Goal: Task Accomplishment & Management: Manage account settings

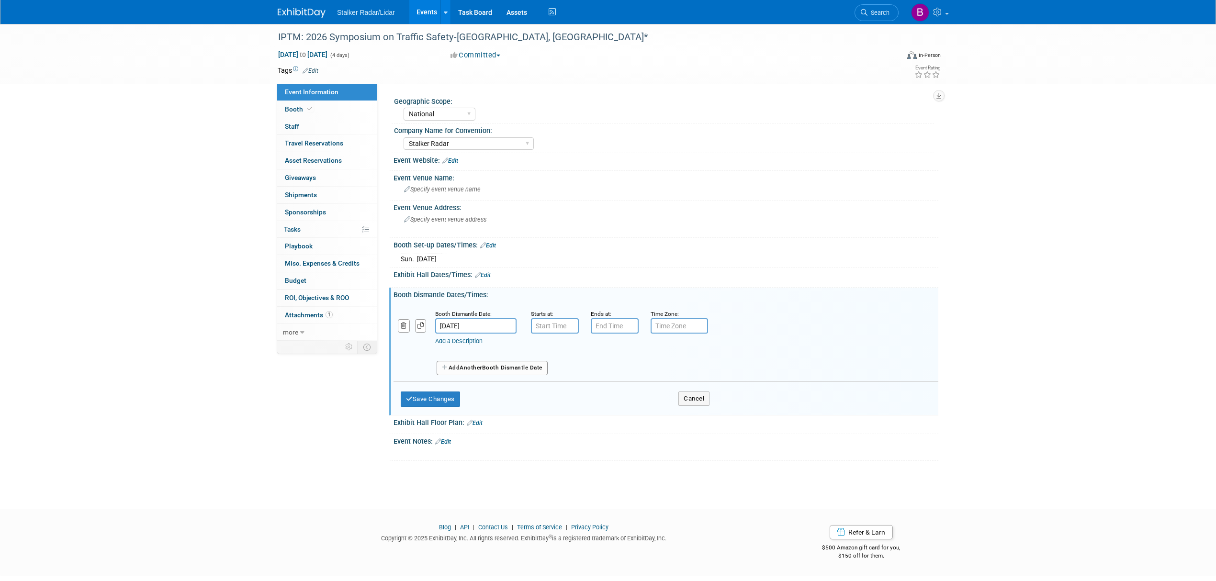
select select "National"
select select "Stalker Radar"
click at [422, 392] on button "Save Changes" at bounding box center [430, 399] width 59 height 15
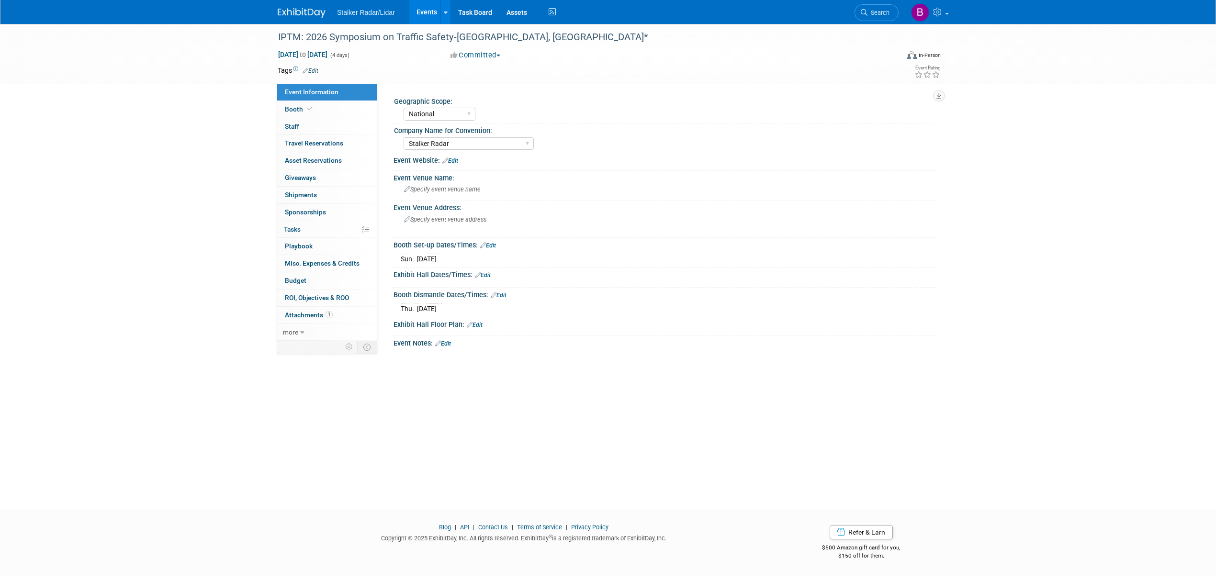
click at [865, 22] on li "Search" at bounding box center [876, 11] width 44 height 23
click at [874, 12] on span "Search" at bounding box center [878, 12] width 22 height 7
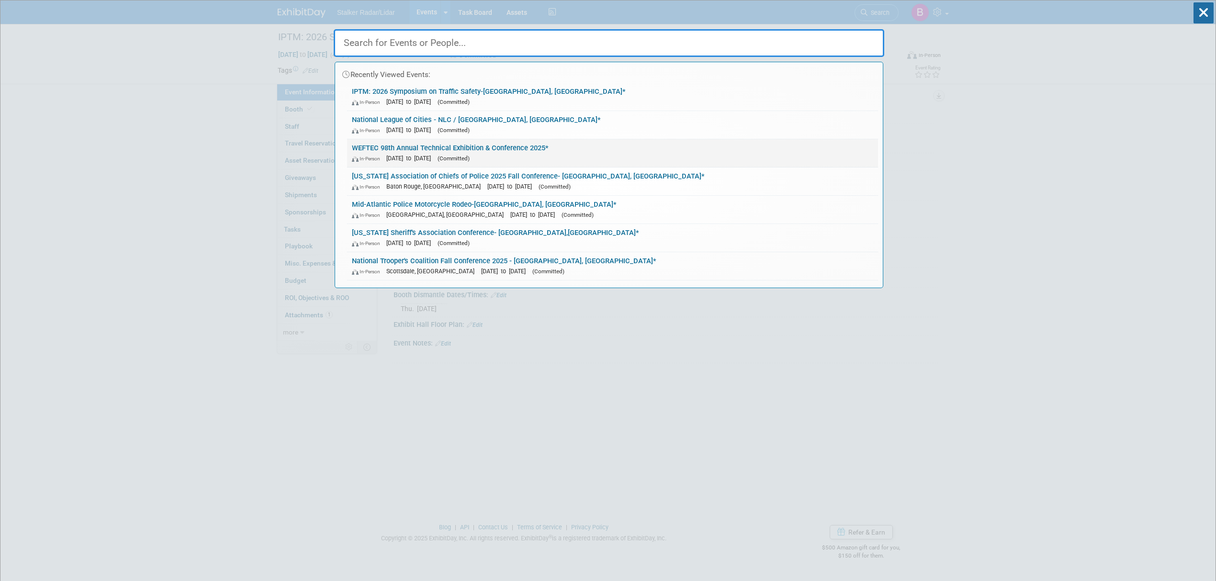
click at [436, 155] on span "[DATE] to [DATE]" at bounding box center [410, 158] width 49 height 7
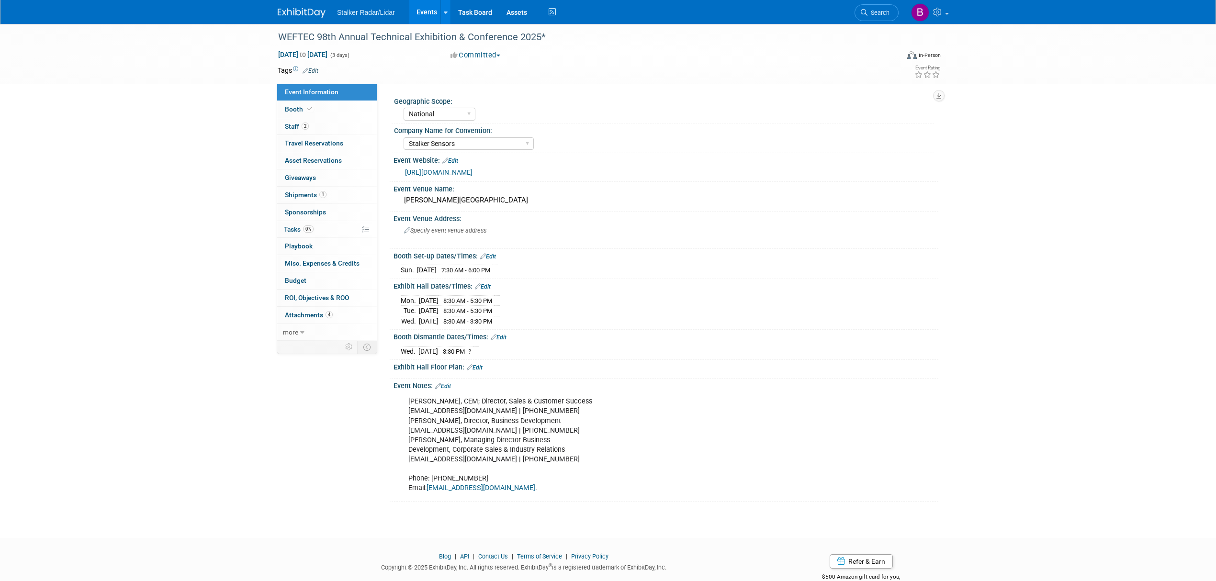
select select "National"
select select "Stalker Sensors"
click at [303, 110] on span "Booth" at bounding box center [299, 109] width 29 height 8
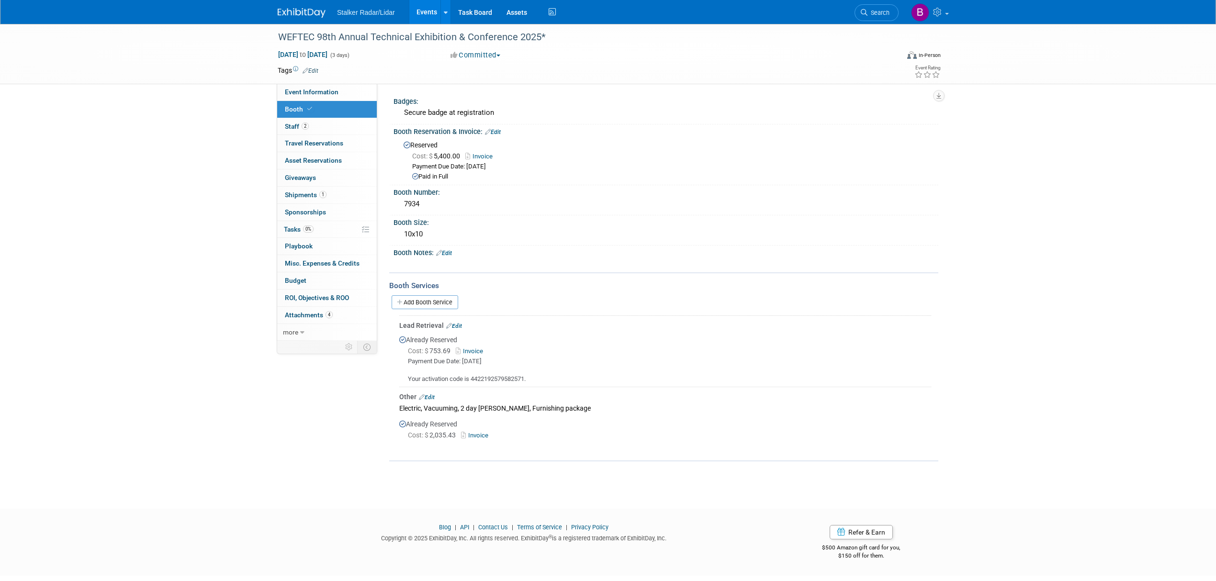
click at [471, 435] on link "Invoice" at bounding box center [476, 435] width 31 height 7
click at [859, 16] on link "Search" at bounding box center [876, 12] width 44 height 17
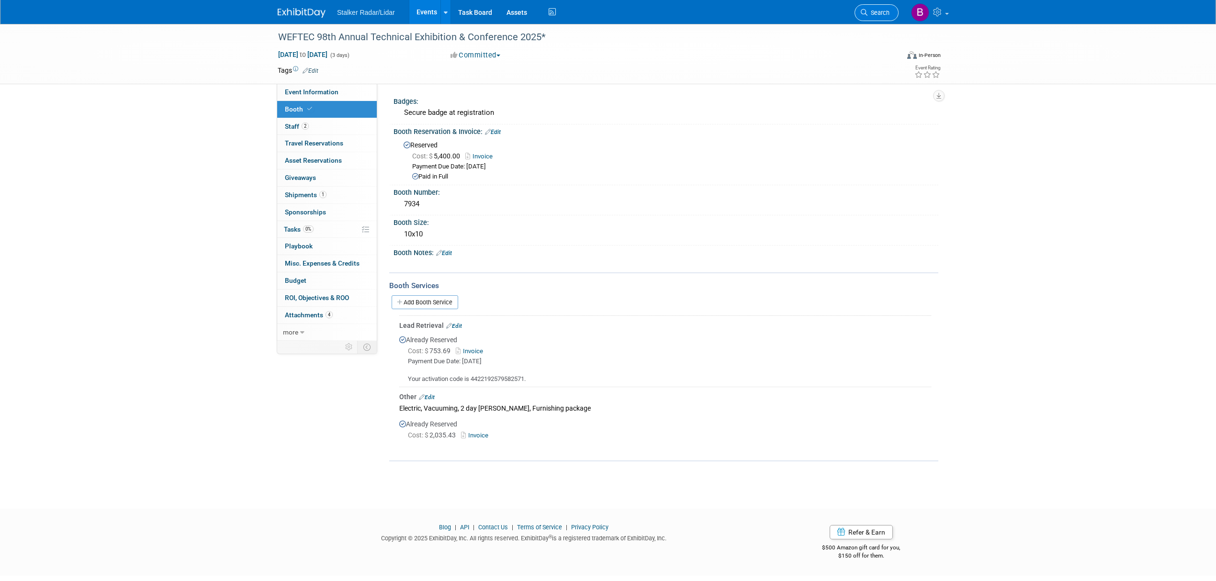
click at [868, 10] on span "Search" at bounding box center [878, 12] width 22 height 7
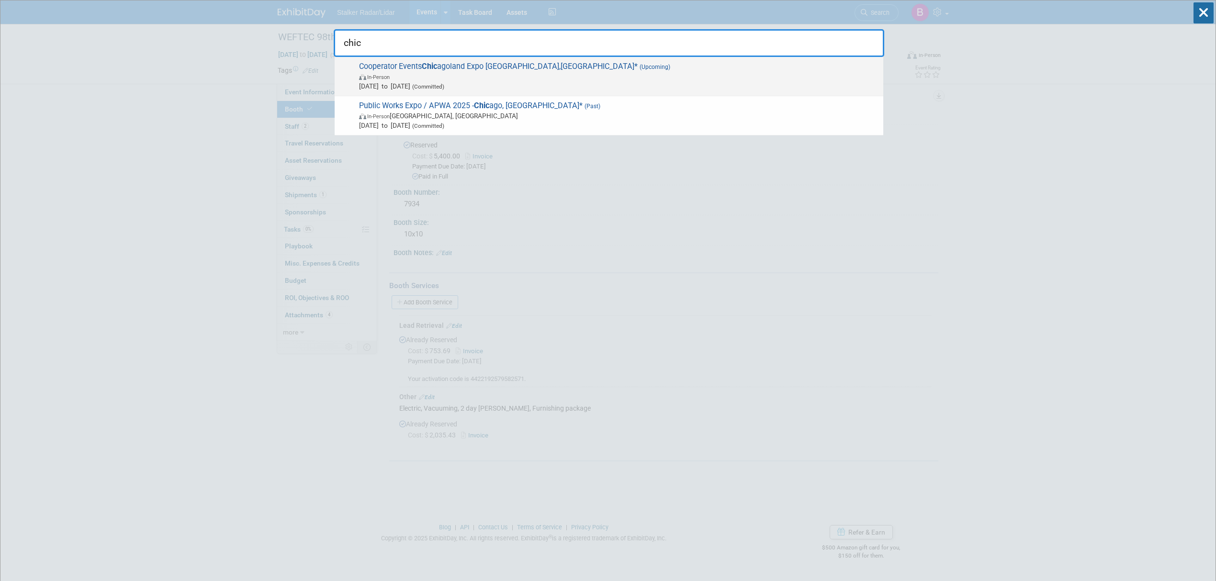
type input "chic"
click at [490, 73] on span "In-Person" at bounding box center [618, 77] width 519 height 10
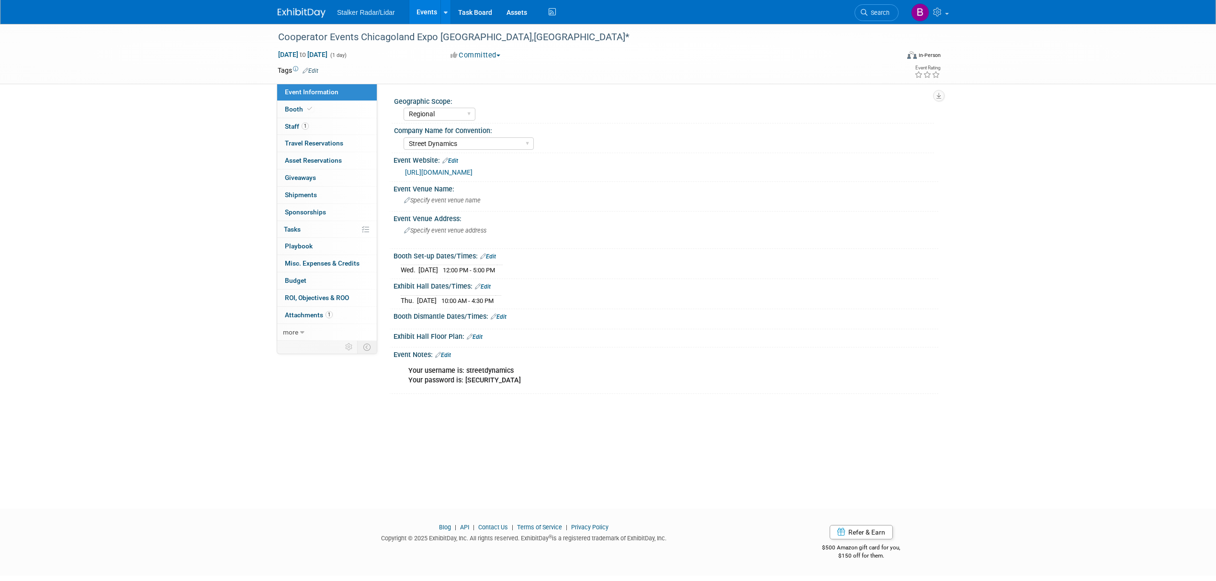
select select "Regional"
select select "Street Dynamics"
click at [322, 108] on link "Booth" at bounding box center [327, 109] width 100 height 17
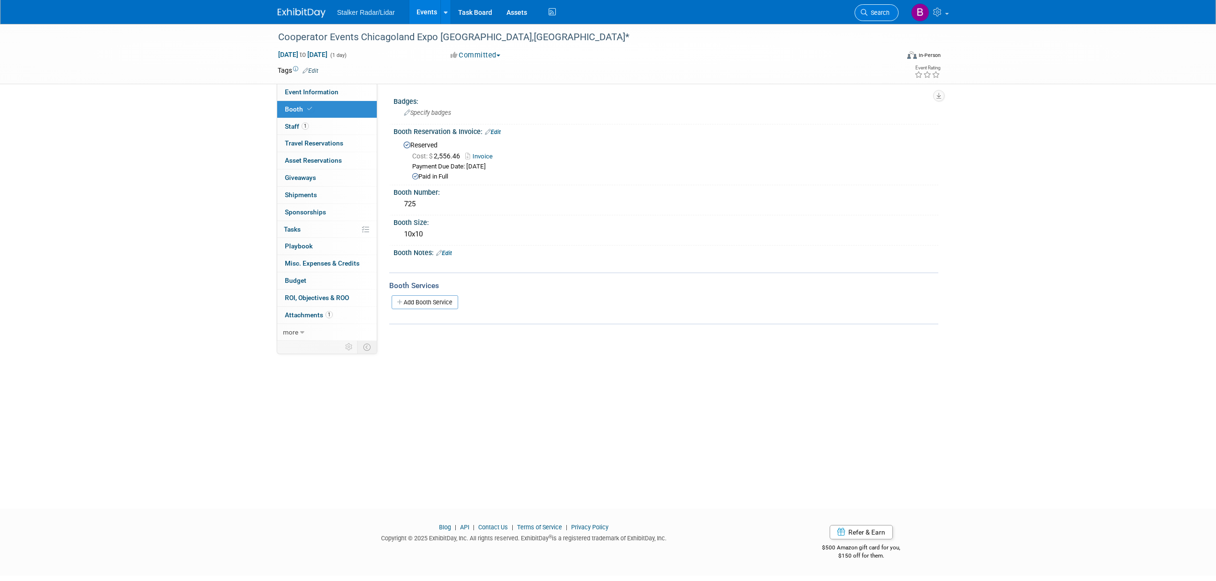
click at [883, 16] on link "Search" at bounding box center [876, 12] width 44 height 17
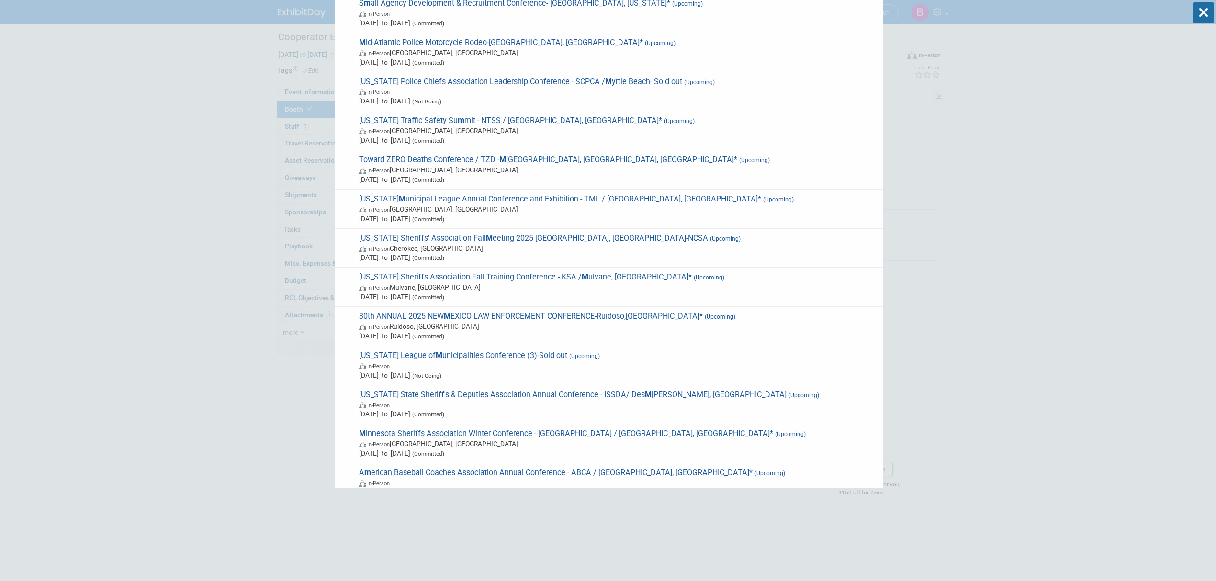
scroll to position [64, 0]
type input "m"
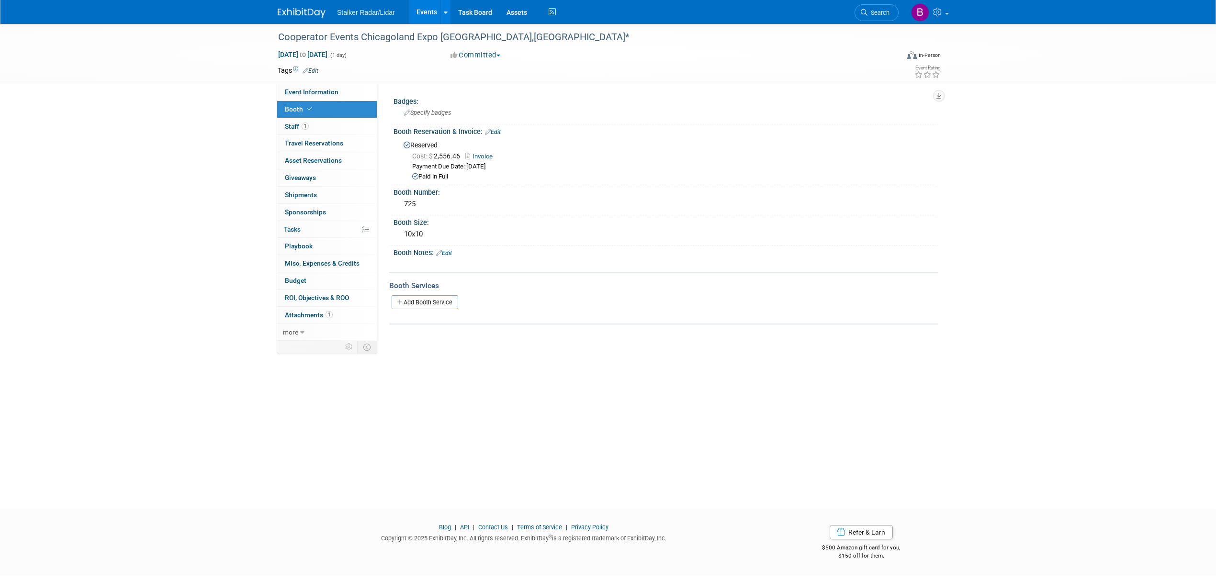
scroll to position [0, 0]
click at [887, 16] on link "Search" at bounding box center [876, 12] width 44 height 17
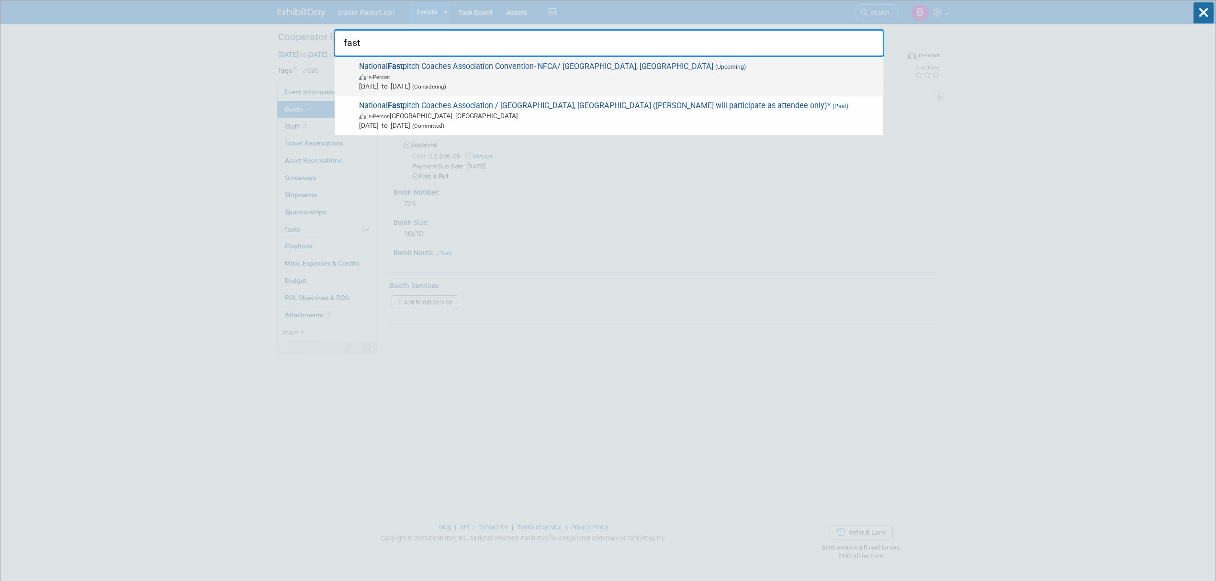
type input "fast"
click at [450, 71] on span "National Fast pitch Coaches Association Convention- NFCA/ Las Vegas, NV (Upcomi…" at bounding box center [617, 76] width 522 height 29
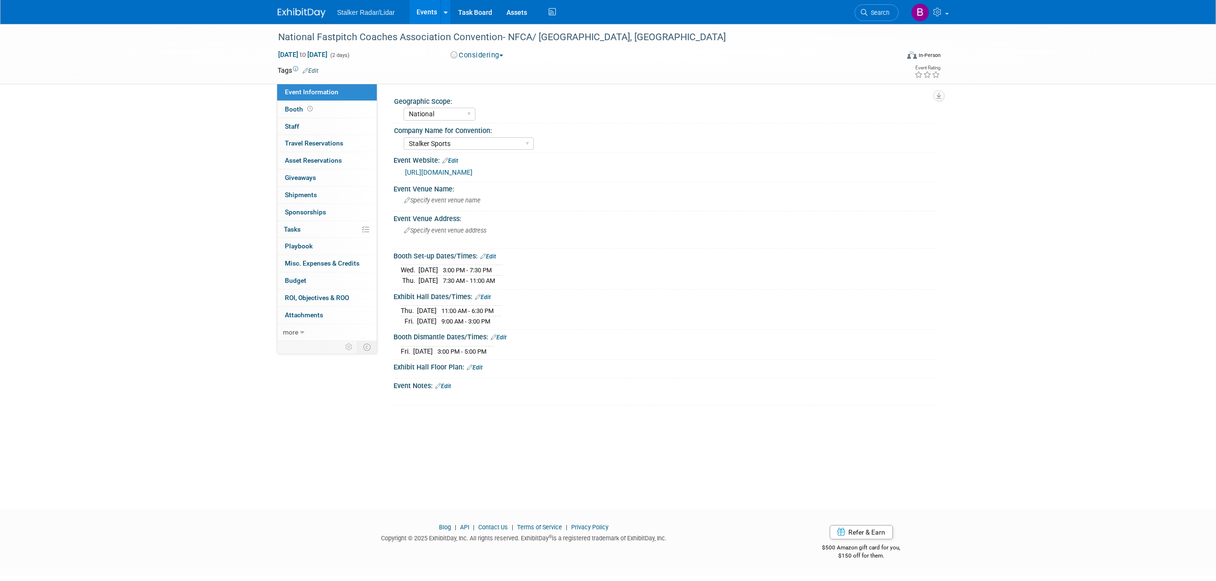
select select "National"
select select "Stalker Sports"
click at [472, 175] on link "[URL][DOMAIN_NAME]" at bounding box center [438, 172] width 67 height 8
click at [313, 104] on link "Booth" at bounding box center [327, 109] width 100 height 17
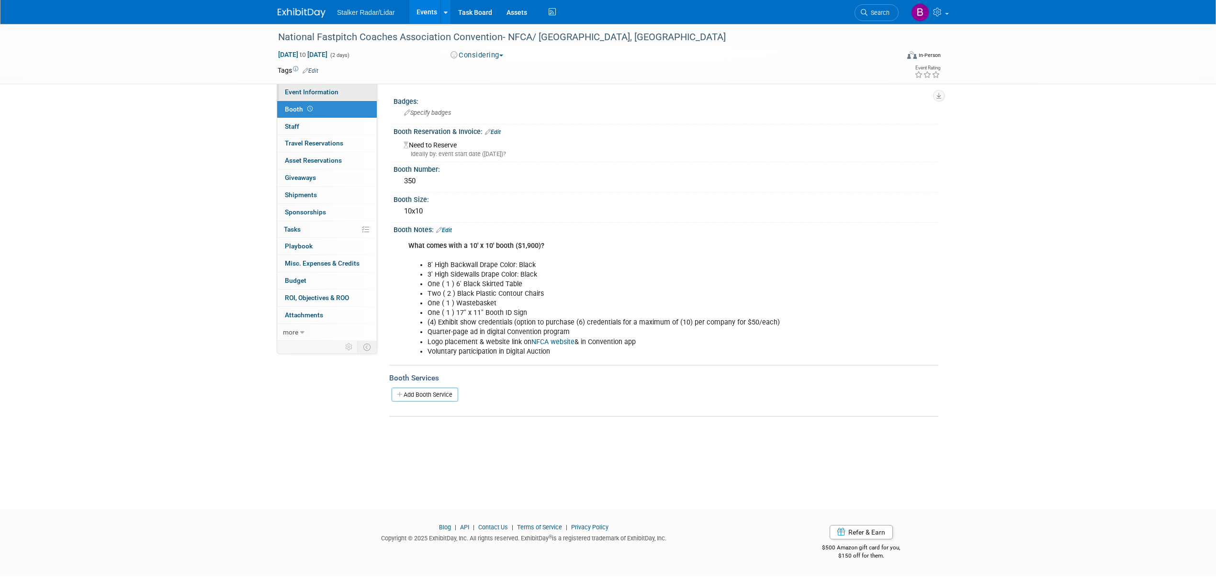
click at [318, 94] on span "Event Information" at bounding box center [312, 92] width 54 height 8
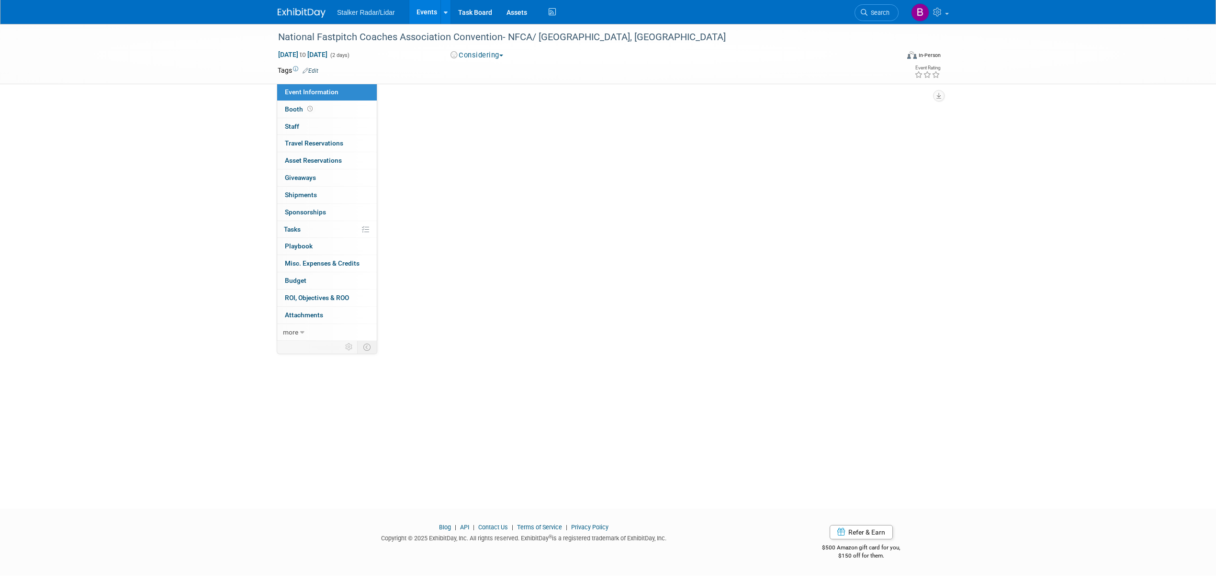
select select "National"
select select "Stalker Sports"
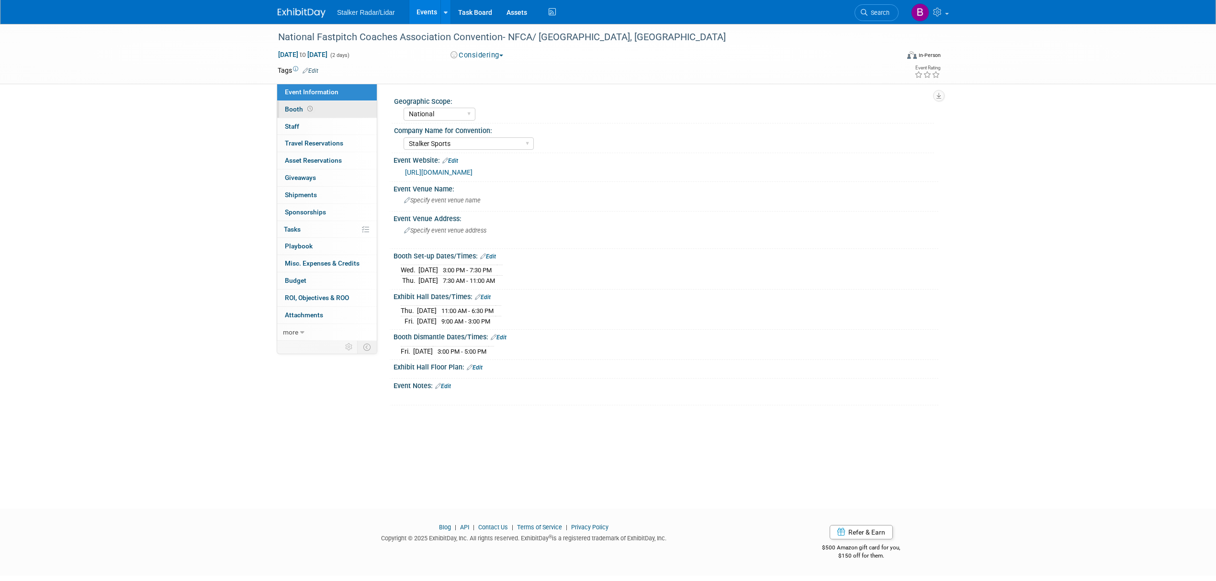
click at [318, 106] on link "Booth" at bounding box center [327, 109] width 100 height 17
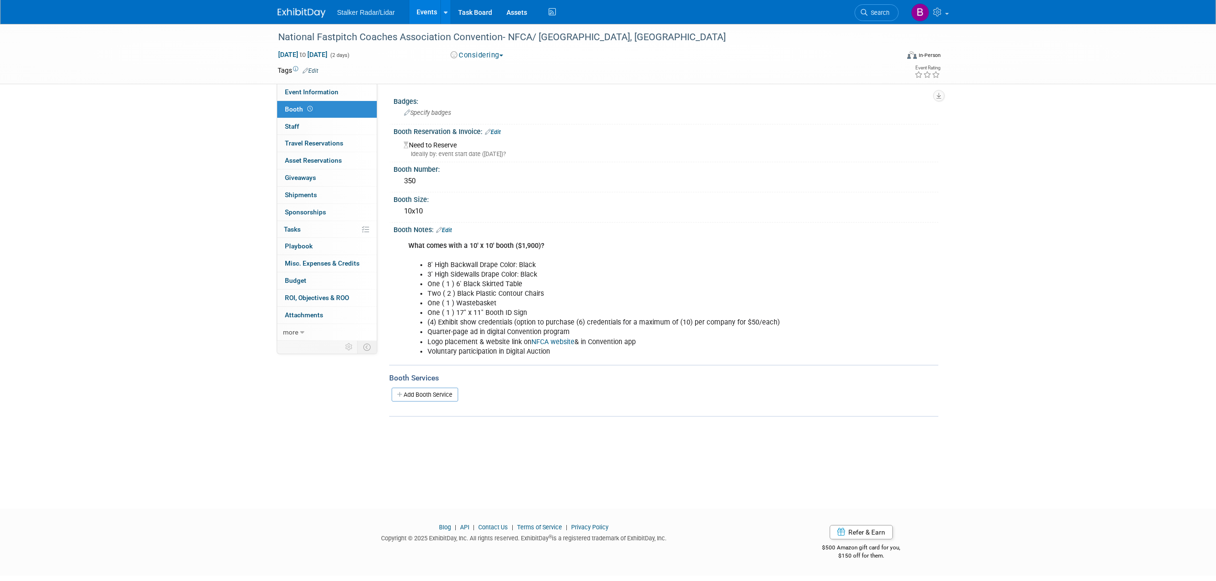
click at [499, 131] on link "Edit" at bounding box center [493, 132] width 16 height 7
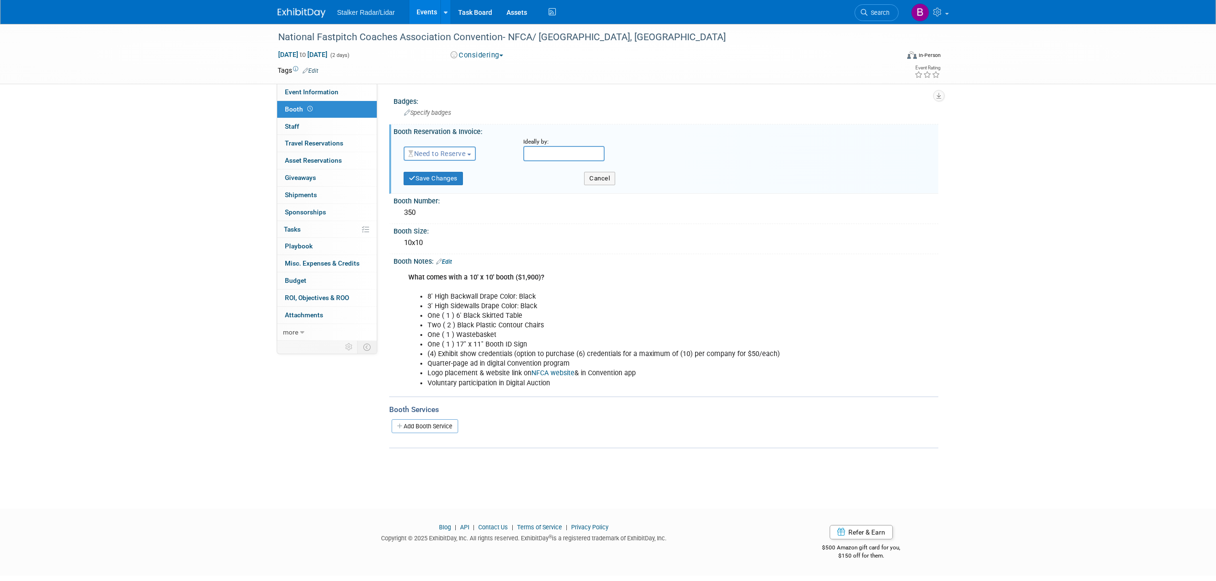
click at [441, 150] on span "Need to Reserve" at bounding box center [436, 154] width 57 height 8
click at [440, 187] on link "Reserved" at bounding box center [455, 183] width 102 height 13
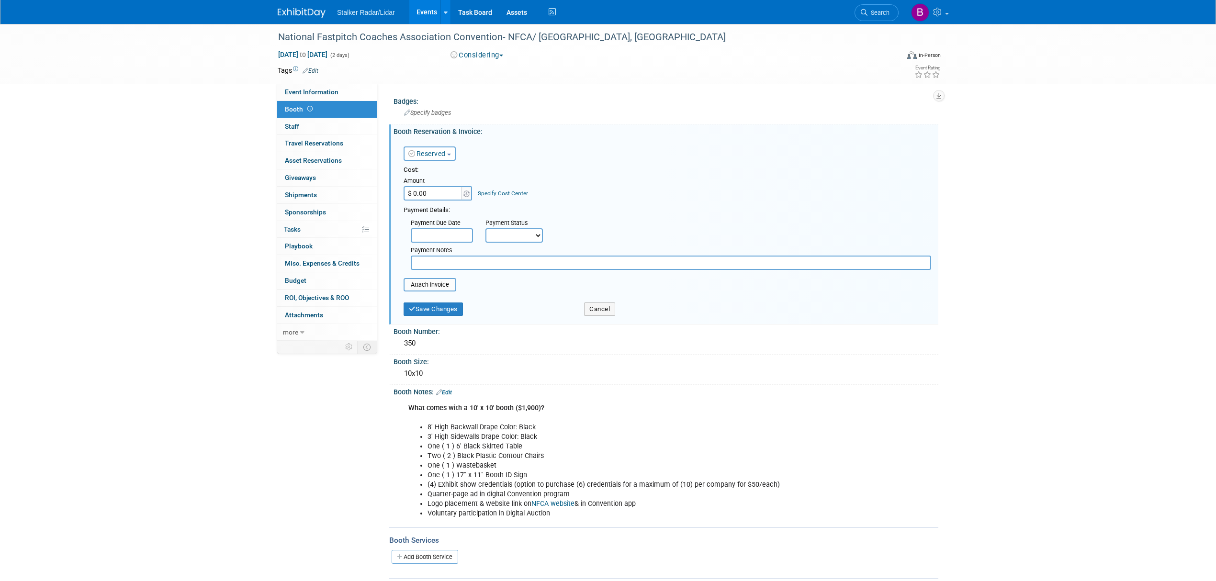
click at [444, 190] on input "$ 0.00" at bounding box center [433, 193] width 60 height 14
type input "$ 1,900.00"
click at [456, 243] on div "Payment Notes" at bounding box center [670, 256] width 535 height 27
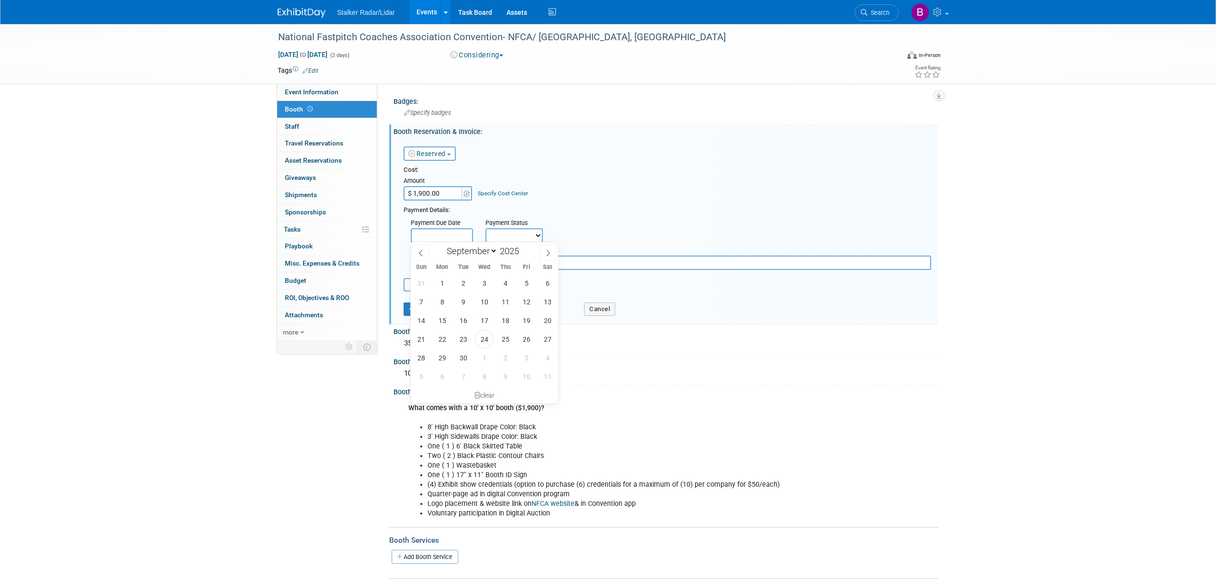
click at [454, 238] on input "text" at bounding box center [442, 235] width 62 height 14
click at [479, 338] on span "24" at bounding box center [484, 339] width 19 height 19
type input "[DATE]"
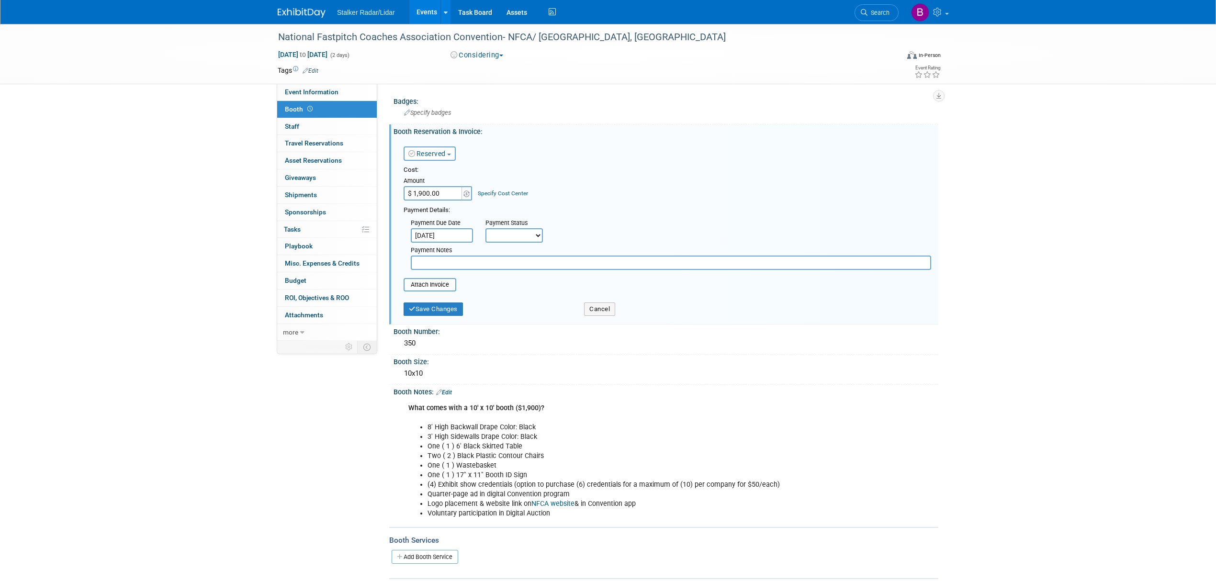
click at [513, 238] on select "Not Paid Yet Partially Paid Paid in Full" at bounding box center [513, 235] width 57 height 14
select select "1"
click at [485, 228] on select "Not Paid Yet Partially Paid Paid in Full" at bounding box center [513, 235] width 57 height 14
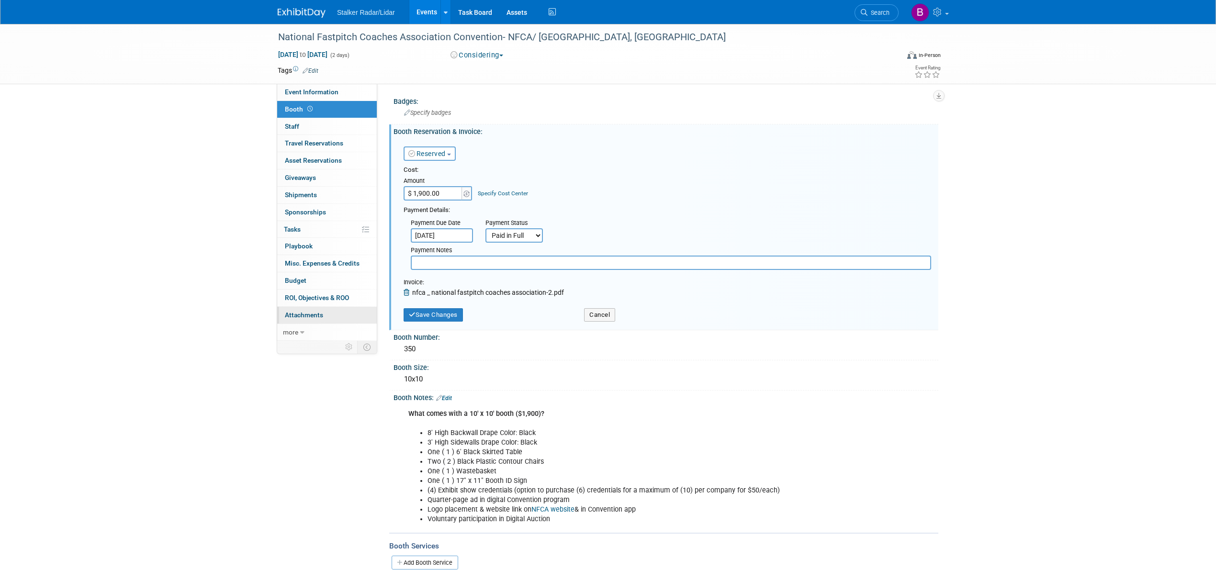
click at [295, 318] on span "Attachments 0" at bounding box center [304, 315] width 38 height 8
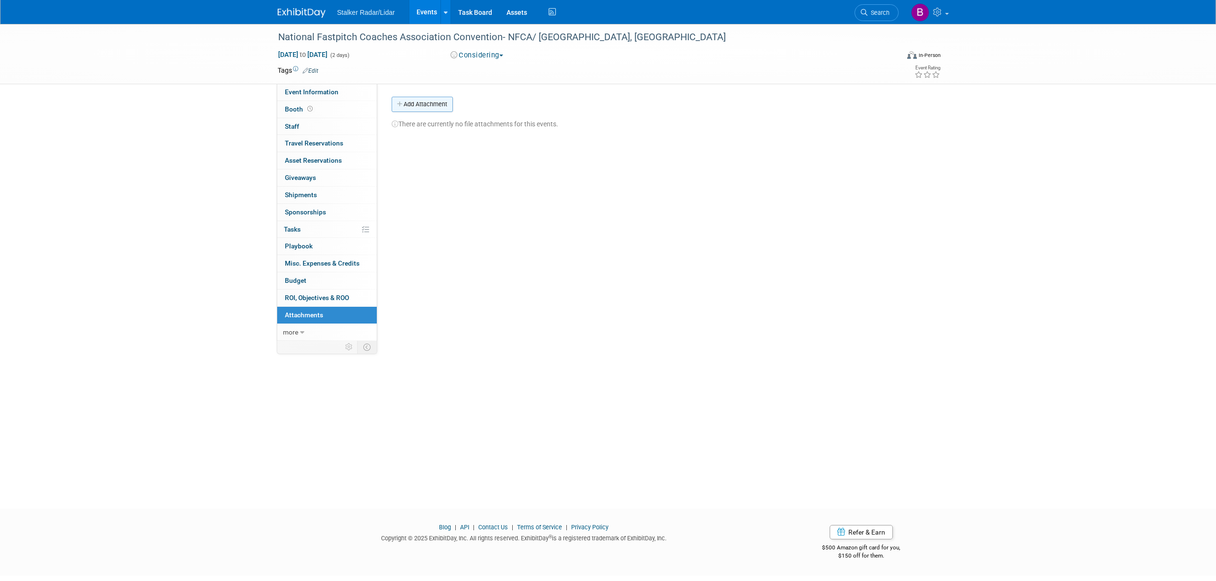
click at [417, 110] on button "Add Attachment" at bounding box center [422, 104] width 61 height 15
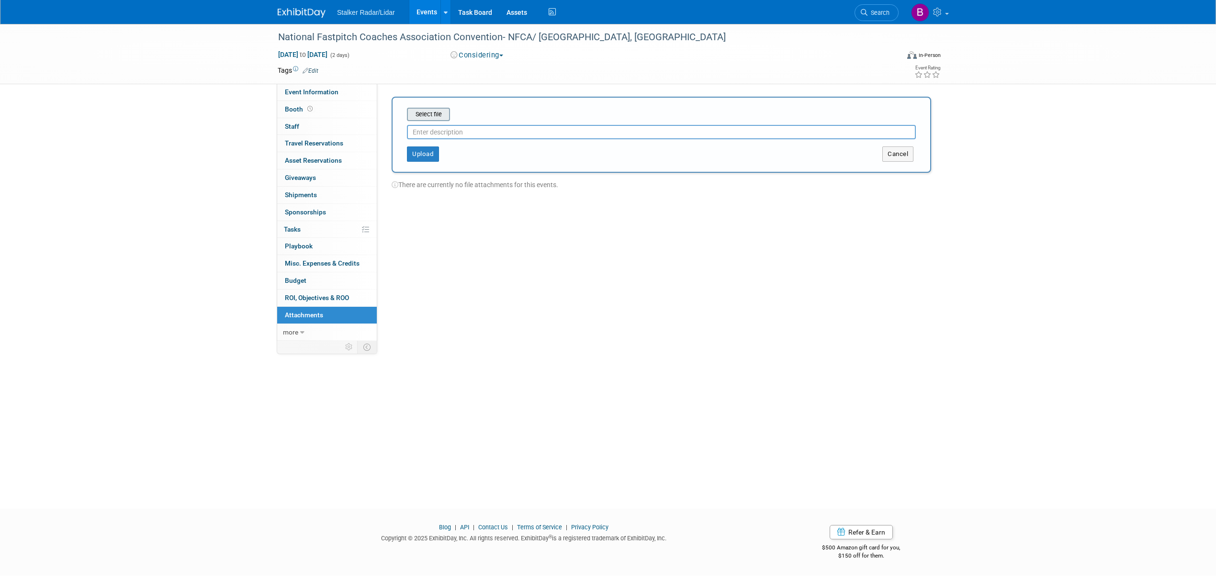
click at [424, 115] on input "file" at bounding box center [392, 114] width 114 height 11
click at [420, 152] on button "Upload" at bounding box center [423, 150] width 32 height 15
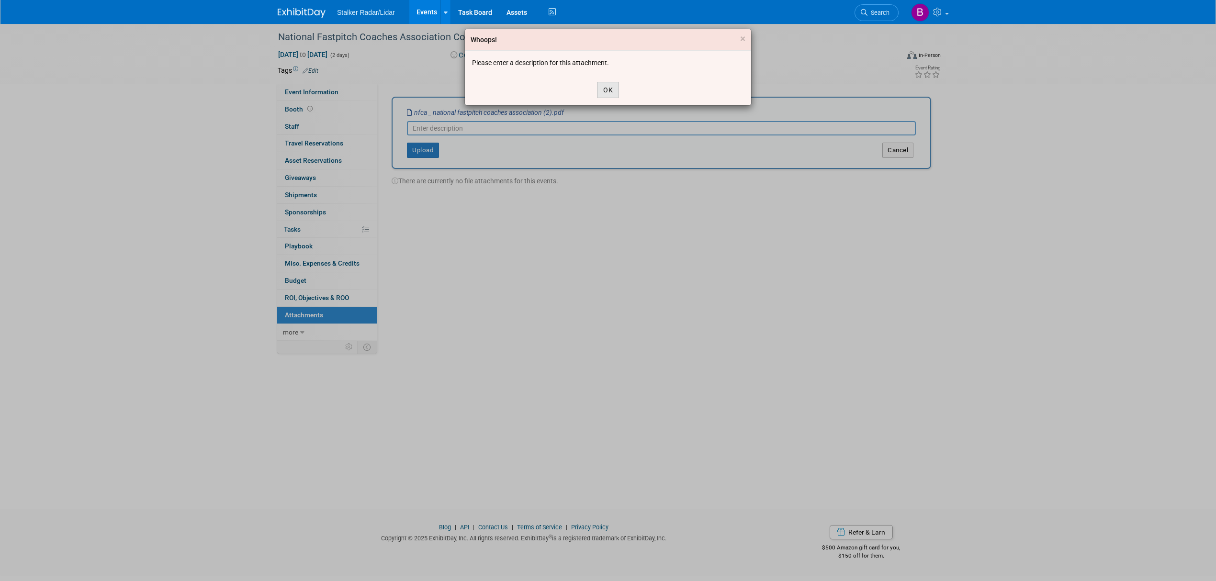
click at [607, 89] on button "OK" at bounding box center [608, 90] width 22 height 16
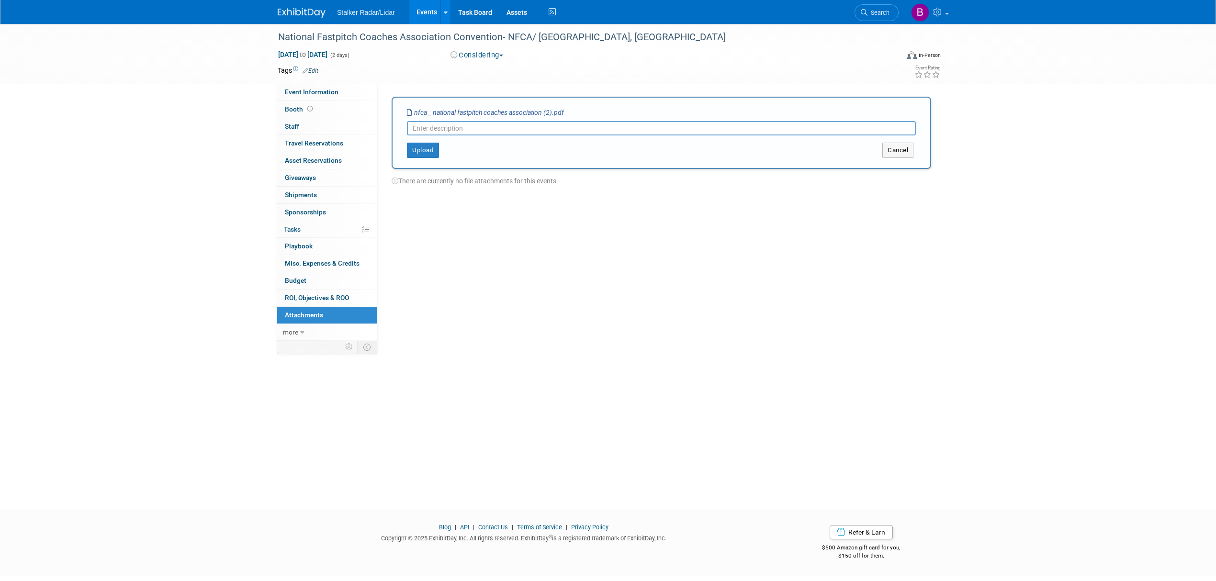
click at [443, 129] on input "text" at bounding box center [661, 128] width 509 height 14
type input "Second payment"
click at [418, 147] on button "Upload" at bounding box center [423, 150] width 32 height 15
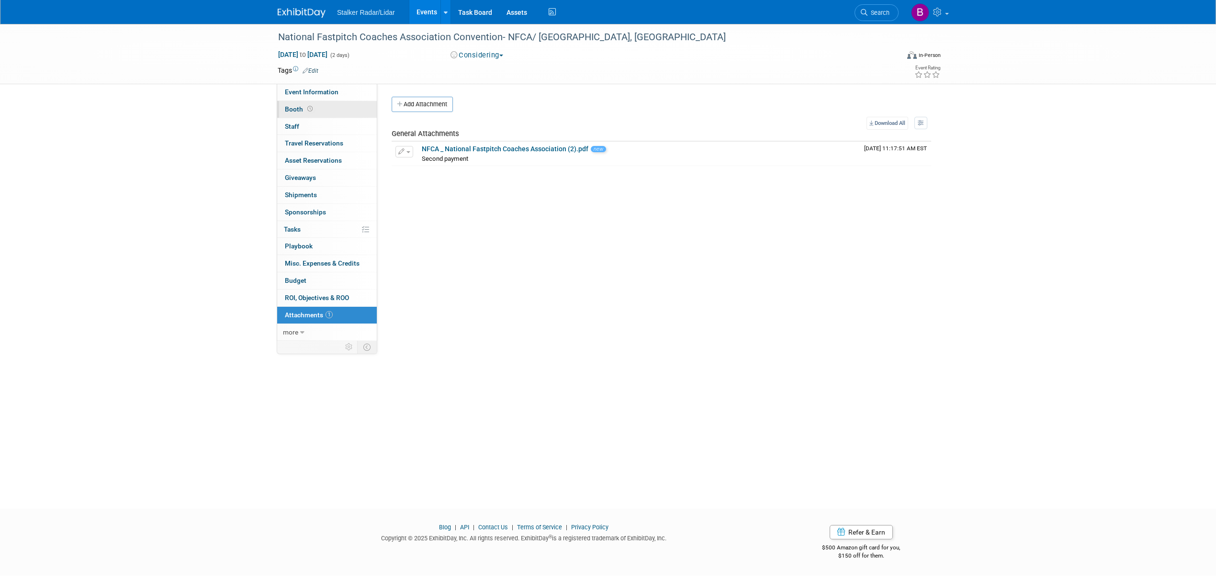
click at [309, 106] on icon at bounding box center [309, 108] width 5 height 5
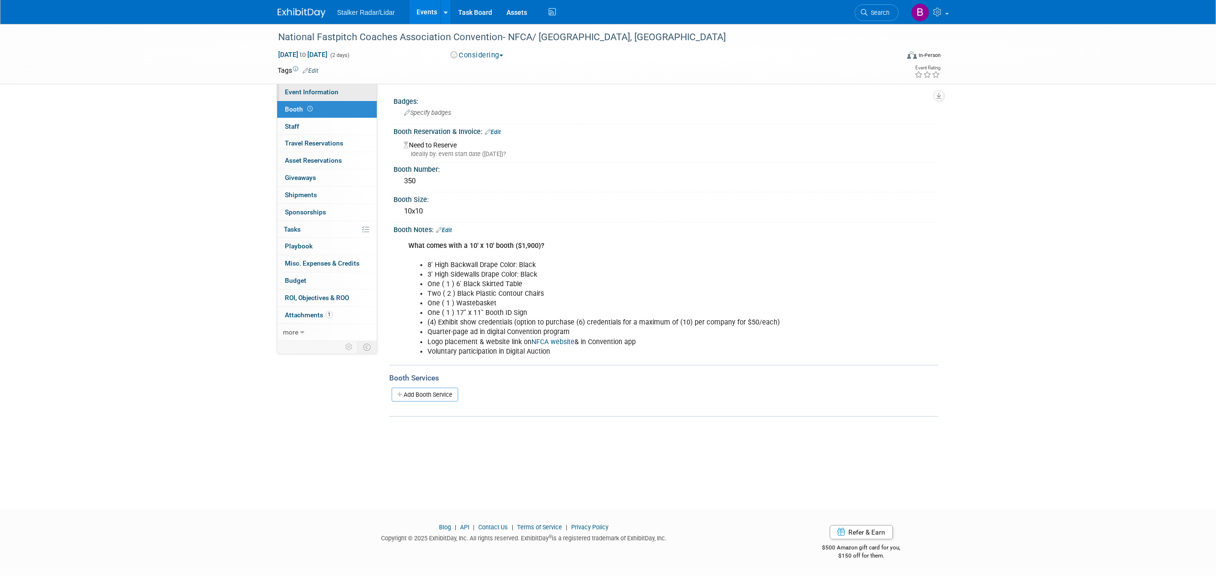
click at [324, 89] on span "Event Information" at bounding box center [312, 92] width 54 height 8
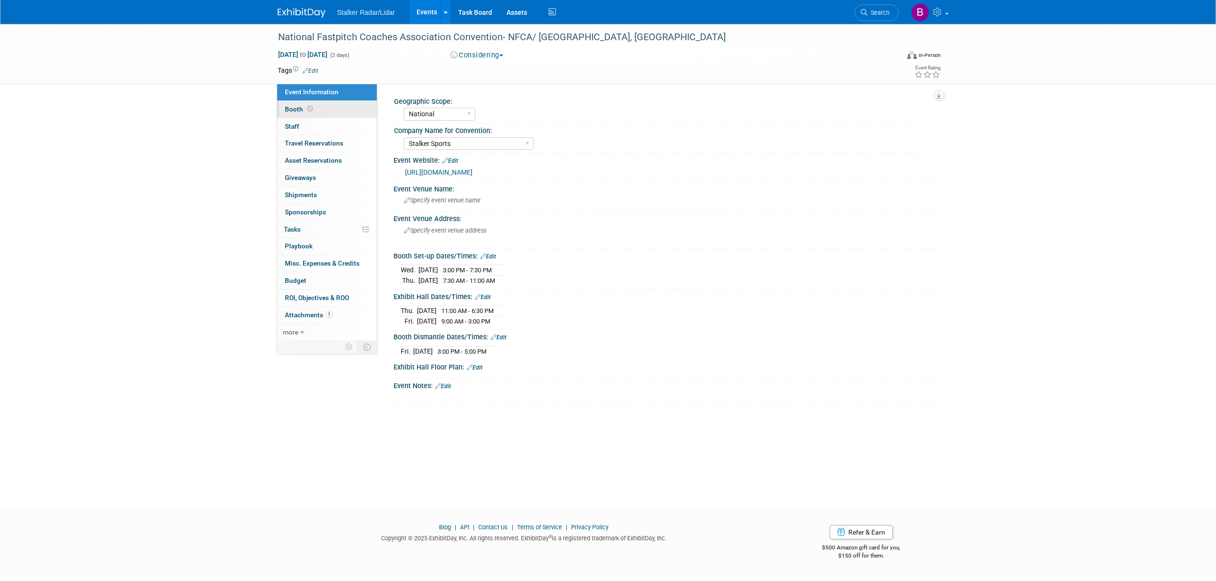
click at [321, 102] on link "Booth" at bounding box center [327, 109] width 100 height 17
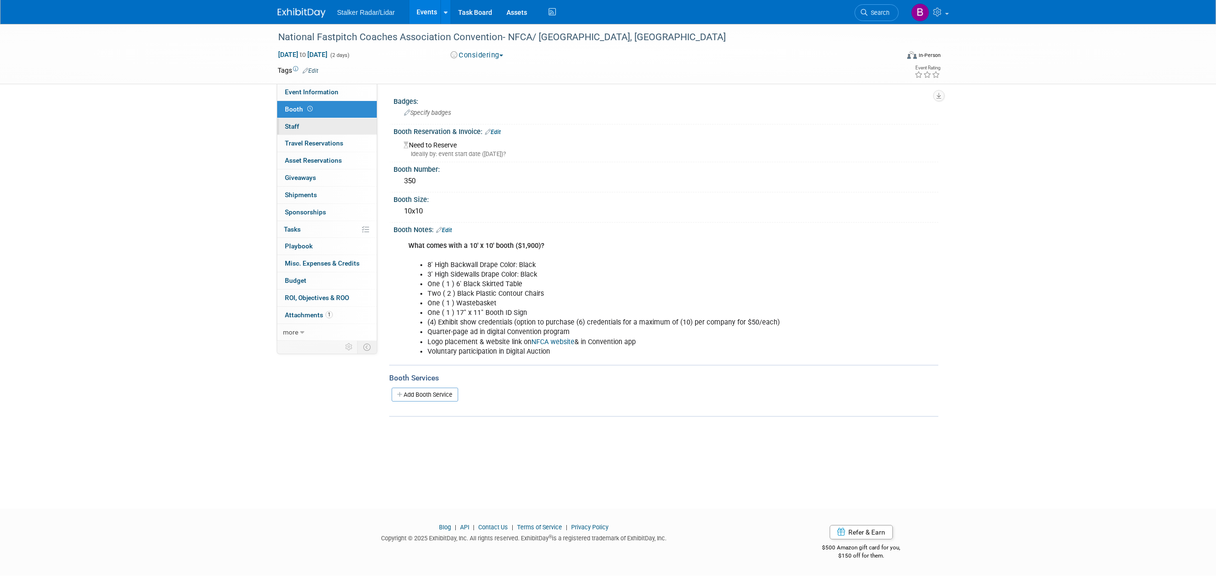
click at [322, 125] on link "0 Staff 0" at bounding box center [327, 126] width 100 height 17
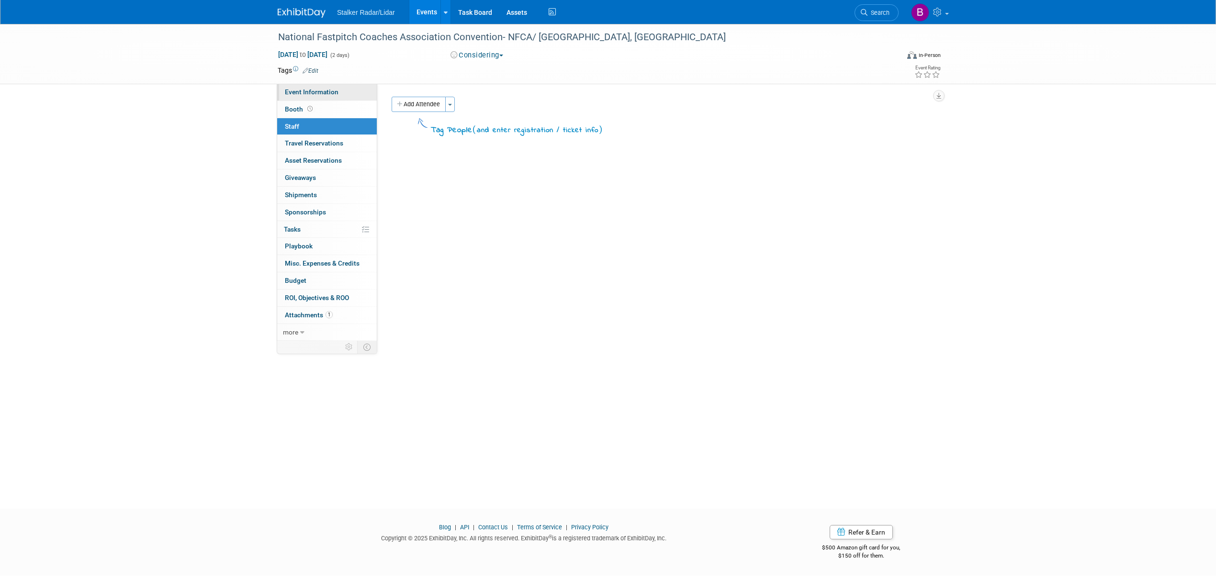
click at [322, 91] on span "Event Information" at bounding box center [312, 92] width 54 height 8
select select "National"
select select "Stalker Sports"
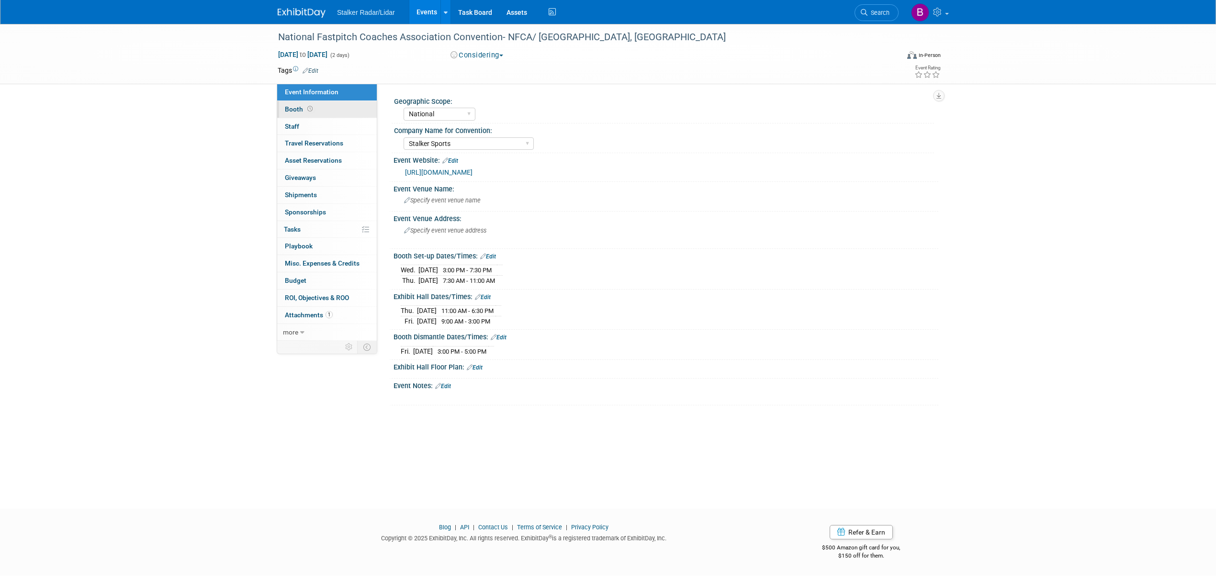
click at [321, 106] on link "Booth" at bounding box center [327, 109] width 100 height 17
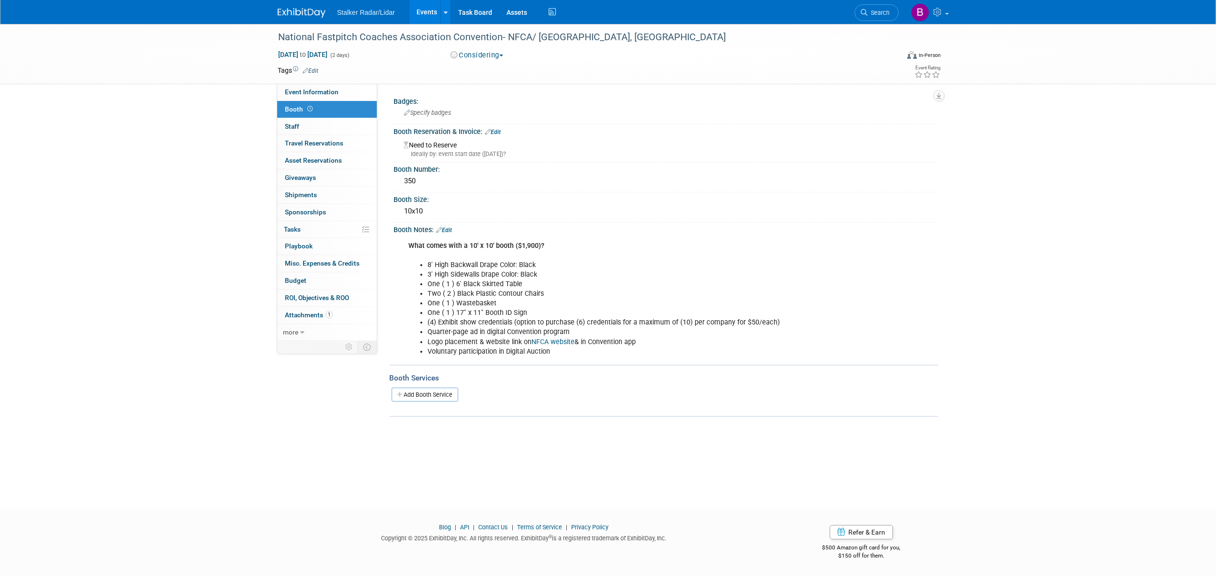
click at [497, 129] on link "Edit" at bounding box center [493, 132] width 16 height 7
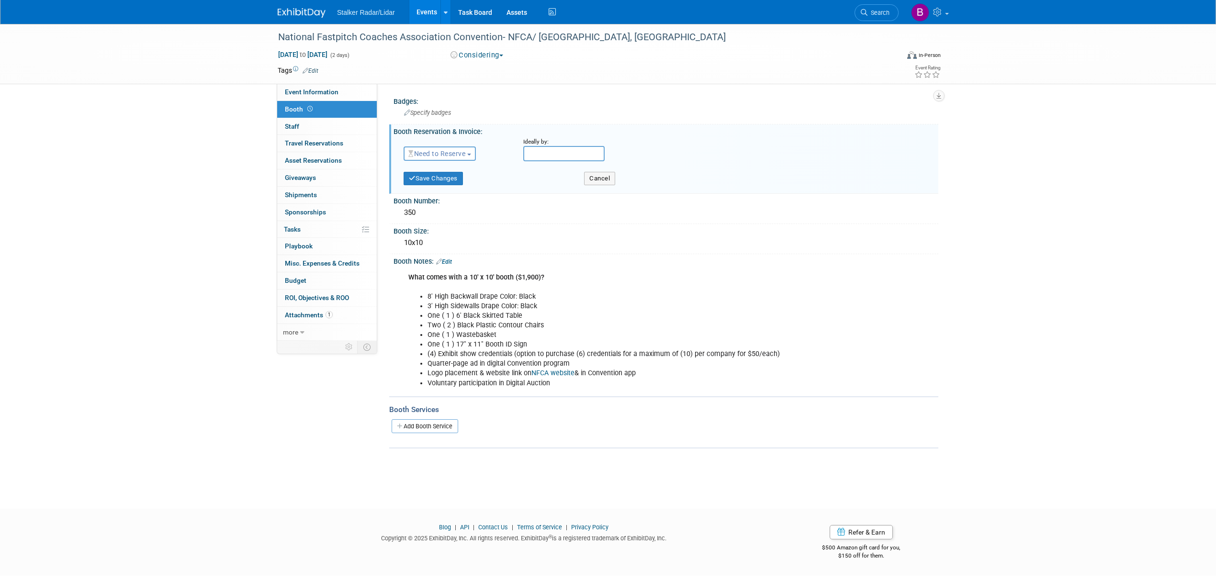
click at [444, 150] on span "Need to Reserve" at bounding box center [436, 154] width 57 height 8
click at [442, 180] on link "Reserved" at bounding box center [455, 183] width 102 height 13
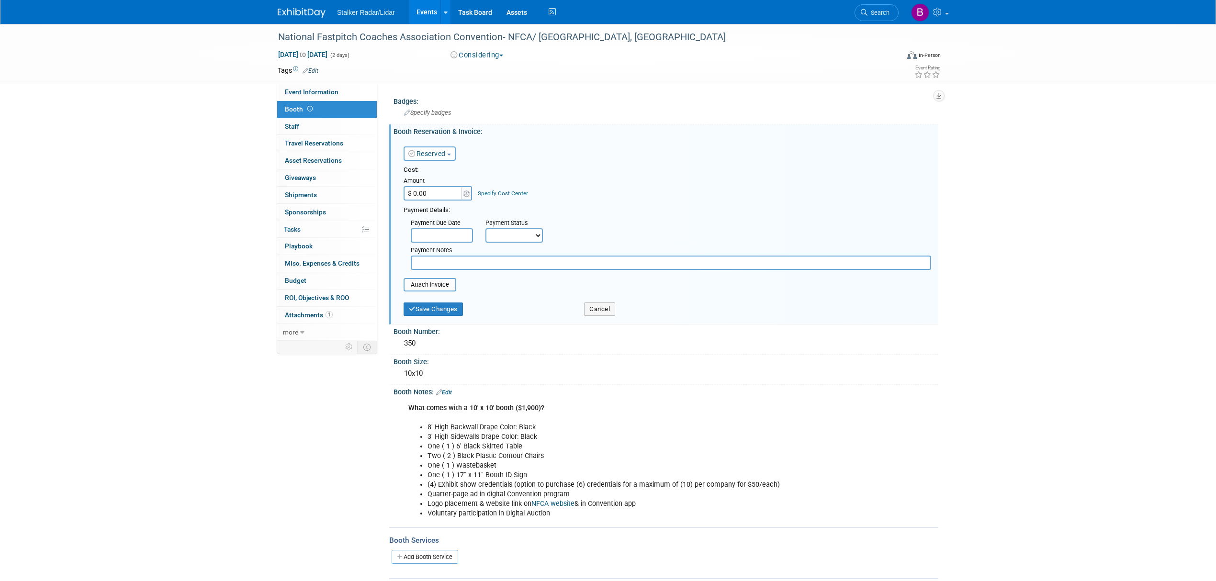
click at [444, 196] on input "$ 0.00" at bounding box center [433, 193] width 60 height 14
type input "$ 1,900.00"
click at [446, 234] on body "Stalker Radar/Lidar Events Add Event Bulk Upload Events Shareable Event Boards …" at bounding box center [608, 290] width 1216 height 581
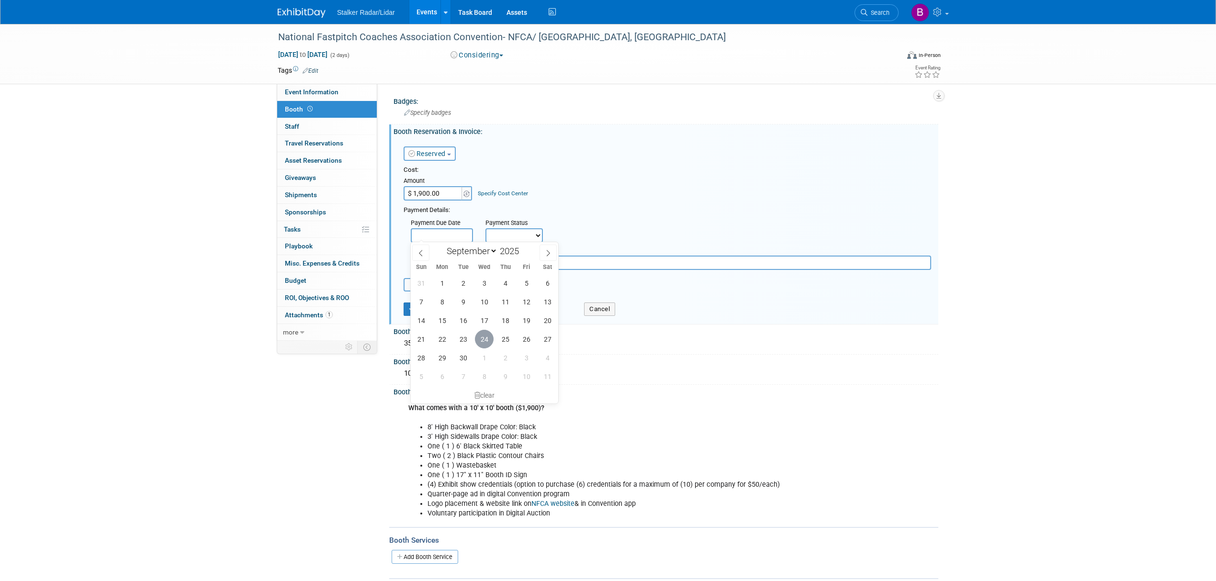
click at [477, 337] on span "24" at bounding box center [484, 339] width 19 height 19
type input "[DATE]"
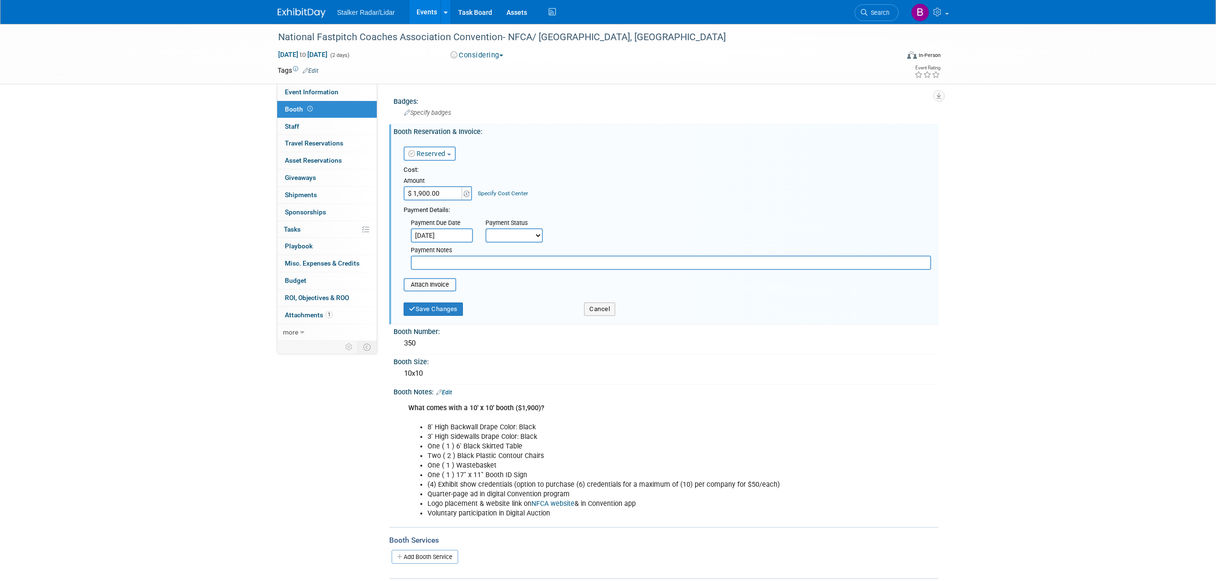
click at [520, 233] on select "Not Paid Yet Partially Paid Paid in Full" at bounding box center [513, 235] width 57 height 14
select select "3"
click at [485, 228] on select "Not Paid Yet Partially Paid Paid in Full" at bounding box center [513, 235] width 57 height 14
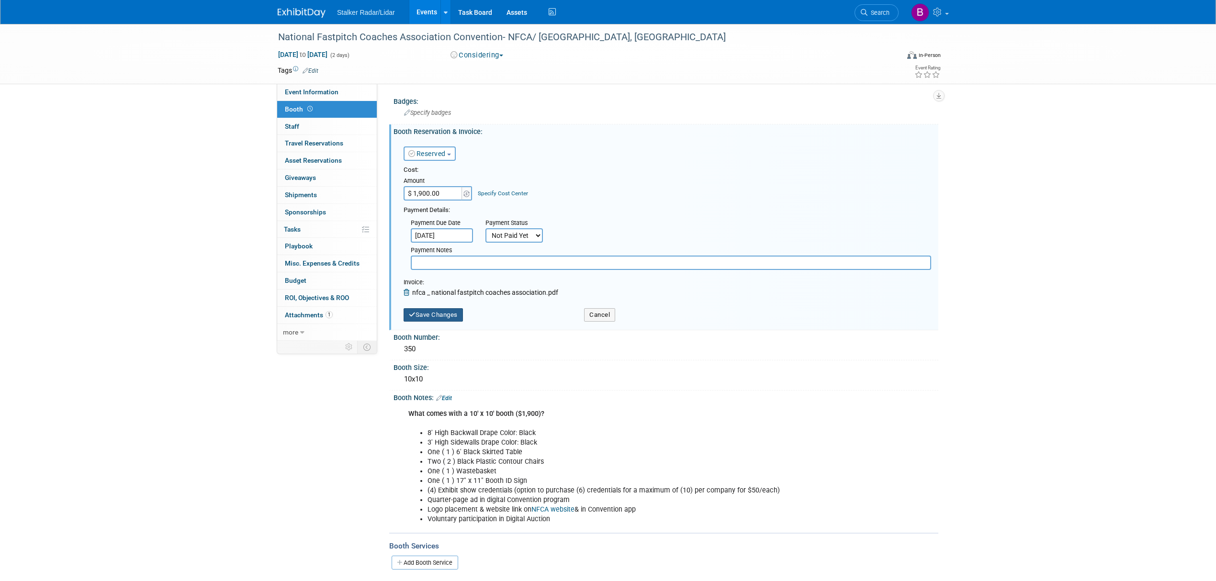
click at [418, 311] on button "Save Changes" at bounding box center [432, 314] width 59 height 13
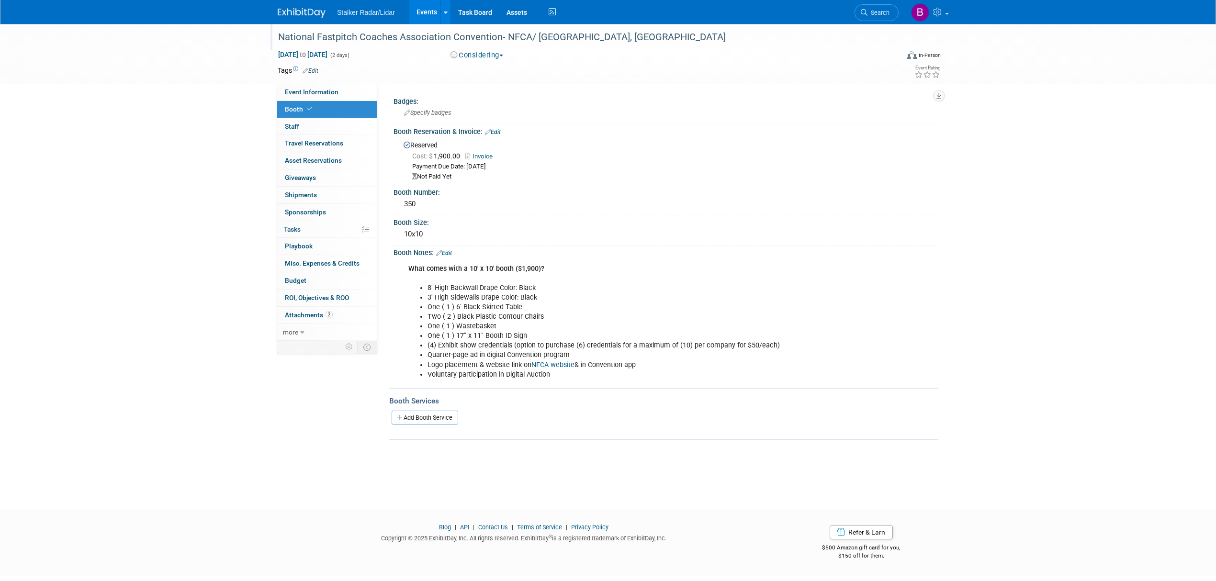
click at [564, 45] on div "National Fastpitch Coaches Association Convention- NFCA/ Las Vegas, NV" at bounding box center [579, 37] width 609 height 17
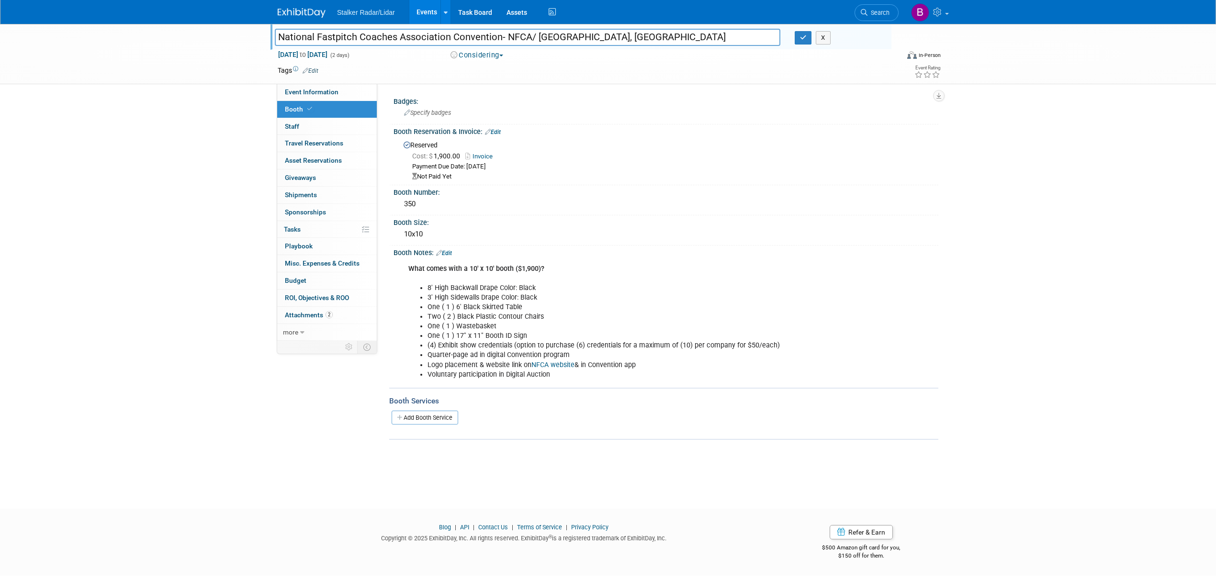
click at [623, 38] on input "National Fastpitch Coaches Association Convention- NFCA/ Las Vegas, NV" at bounding box center [527, 37] width 505 height 17
type input "National Fastpitch Coaches Association Convention- NFCA/ [GEOGRAPHIC_DATA], [GE…"
click at [802, 40] on icon "button" at bounding box center [803, 37] width 7 height 6
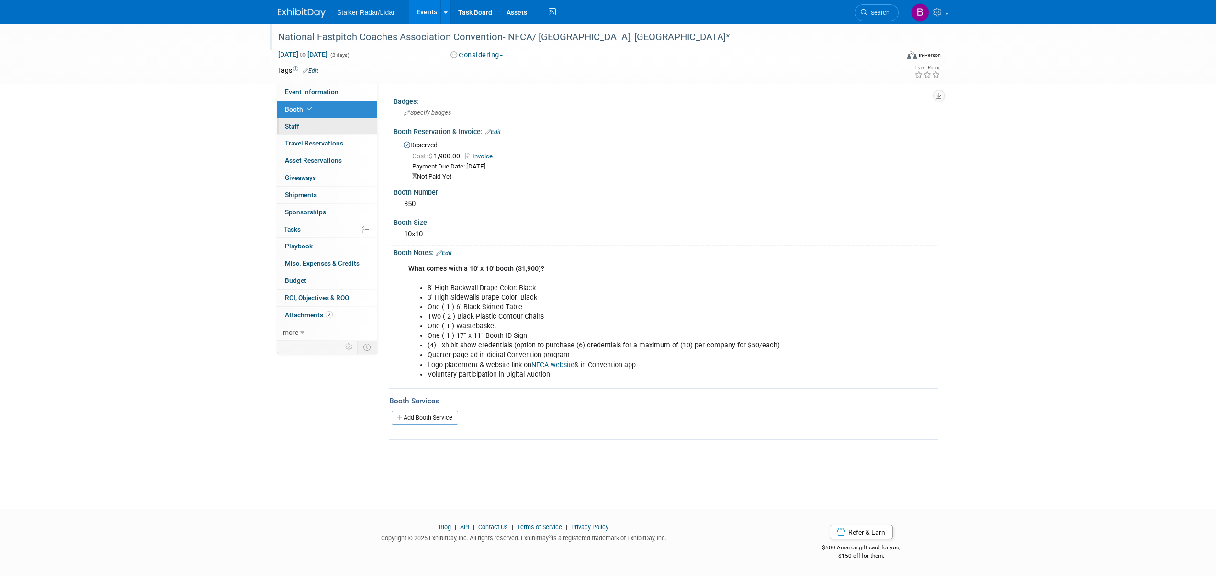
click at [296, 123] on span "Staff 0" at bounding box center [292, 127] width 14 height 8
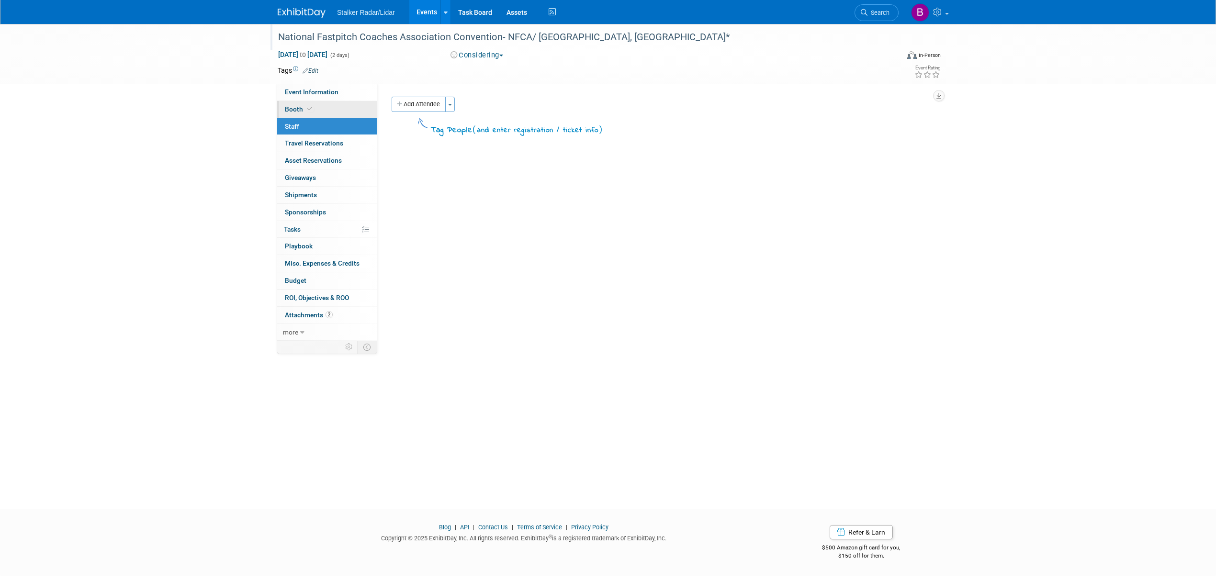
click at [303, 110] on span "Booth" at bounding box center [299, 109] width 29 height 8
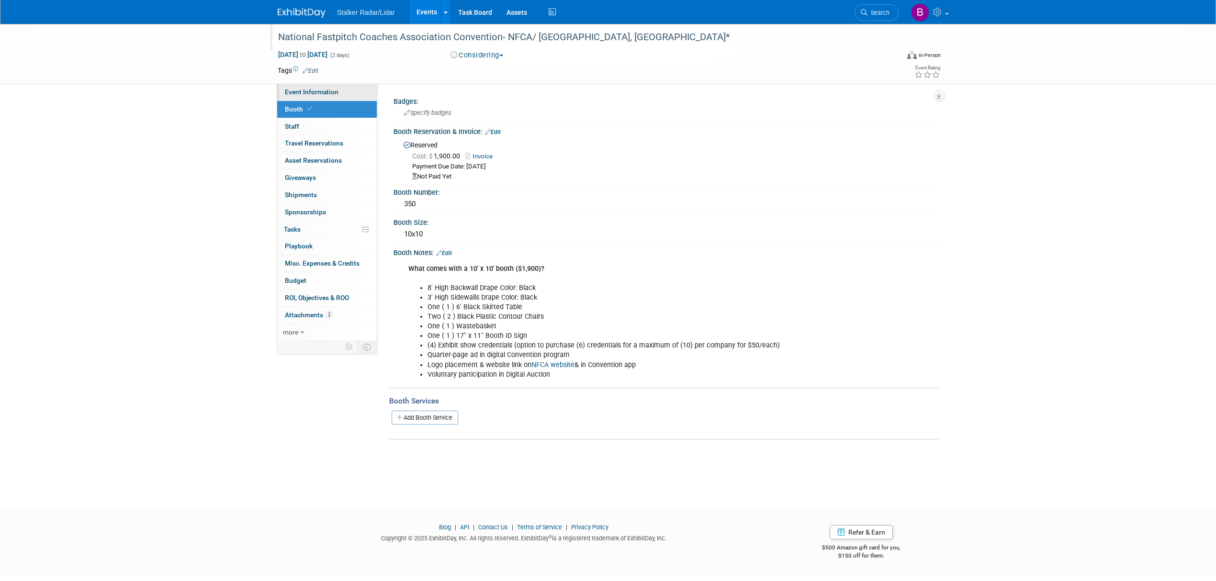
click at [307, 92] on span "Event Information" at bounding box center [312, 92] width 54 height 8
select select "National"
select select "Stalker Sports"
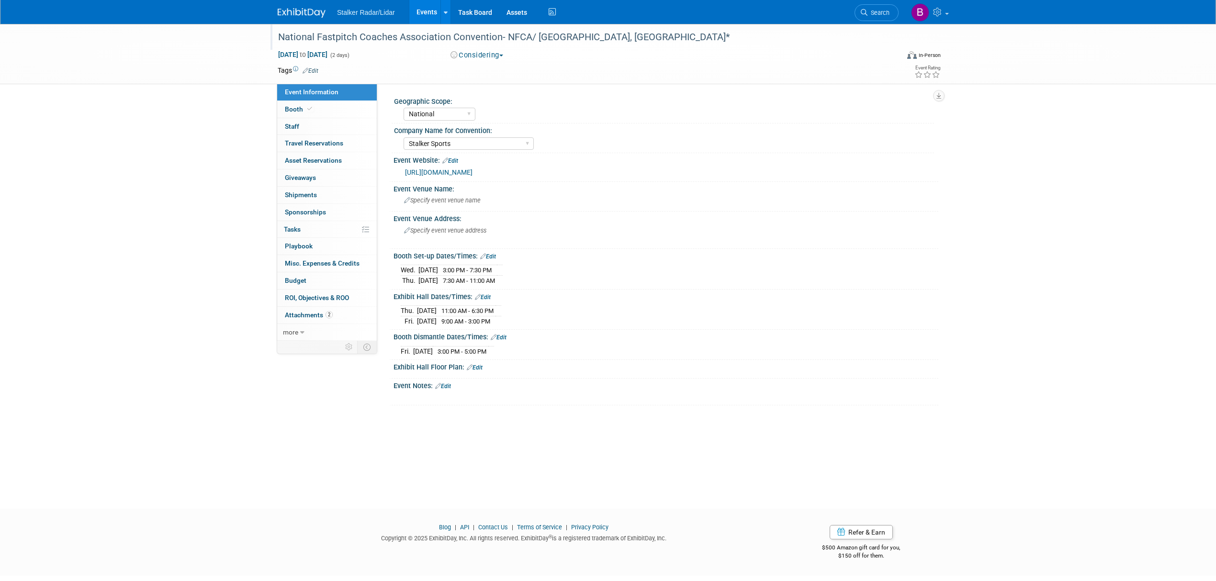
click at [472, 174] on link "[URL][DOMAIN_NAME]" at bounding box center [438, 172] width 67 height 8
click at [870, 18] on link "Search" at bounding box center [876, 12] width 44 height 17
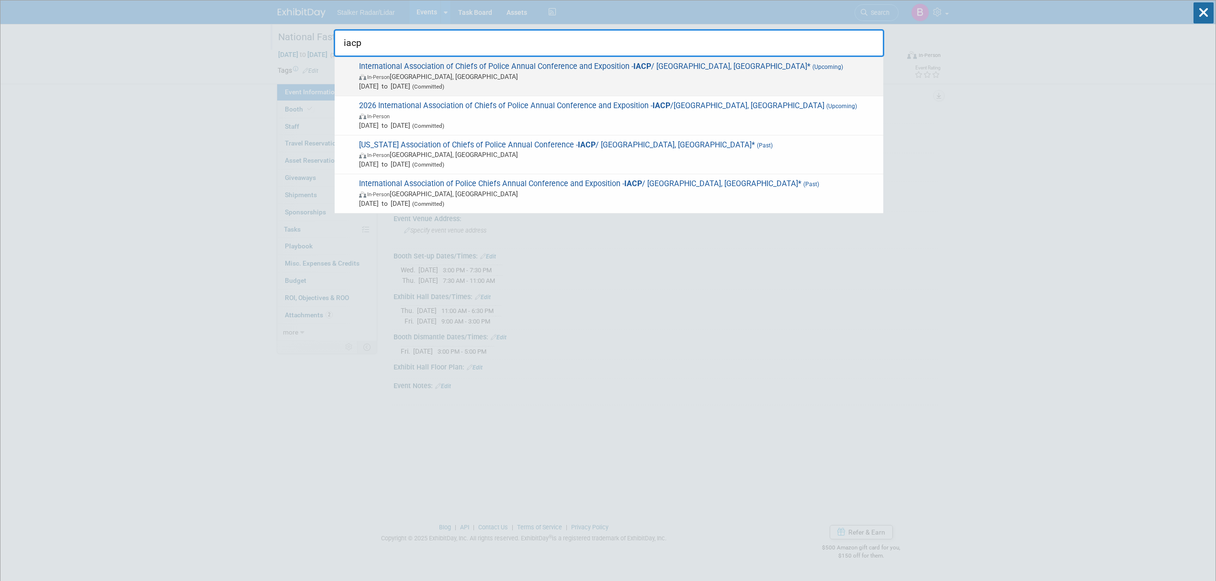
type input "iacp"
click at [453, 73] on span "In-Person Denver, CO" at bounding box center [618, 77] width 519 height 10
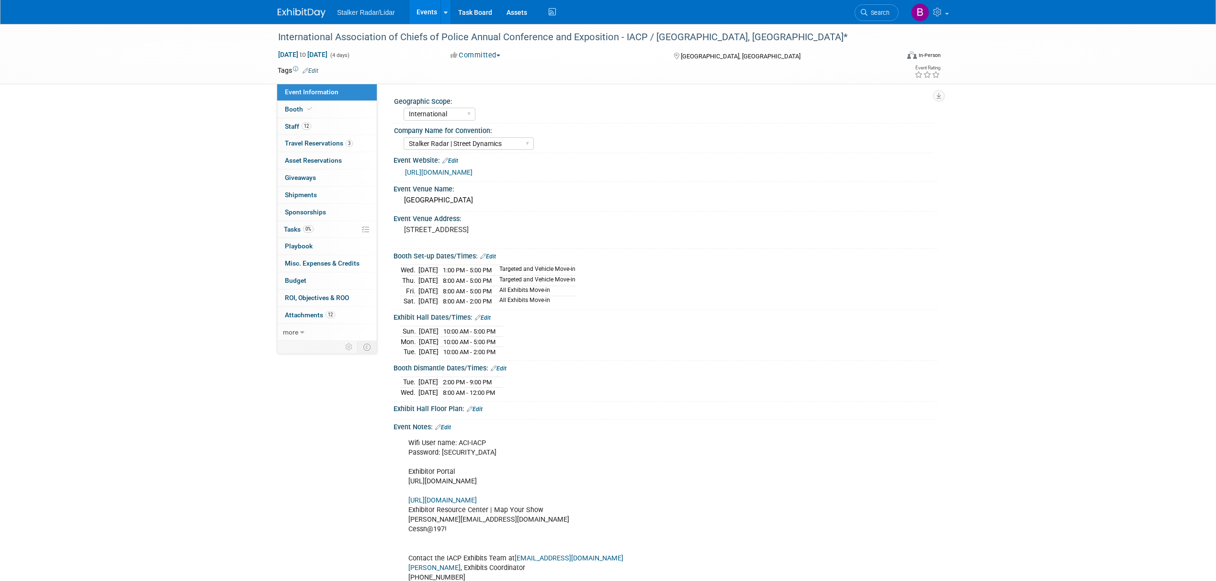
select select "International"
select select "Stalker Radar | Street Dynamics"
click at [863, 20] on link "Search" at bounding box center [876, 12] width 44 height 17
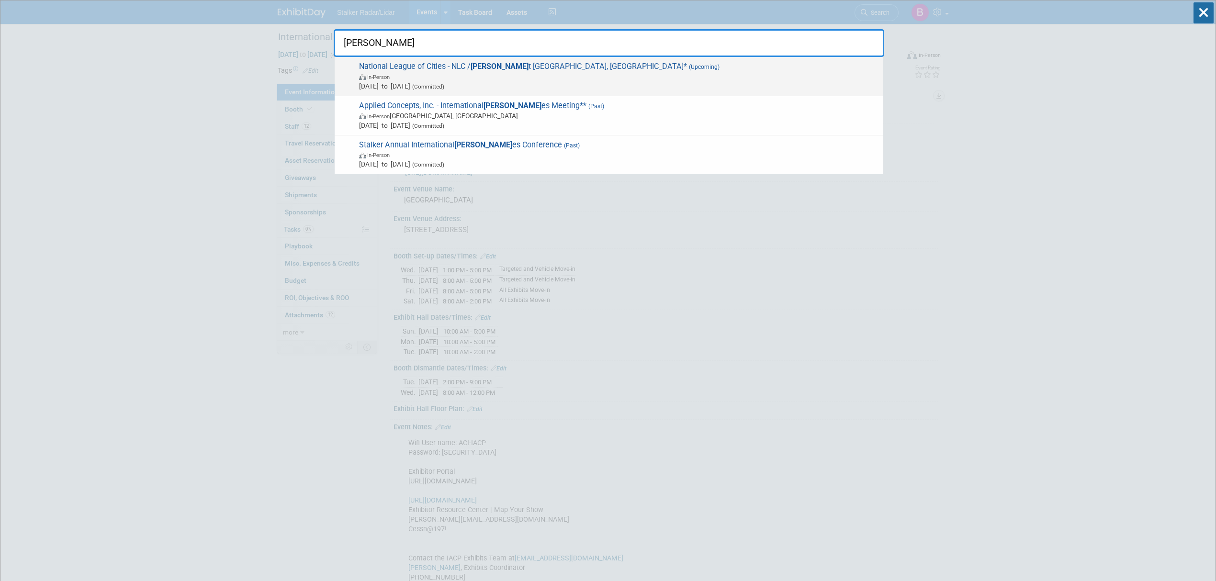
type input "sal"
click at [458, 66] on span "National League of Cities - NLC / Sal t Lake City, UT* (Upcoming) In-Person Nov…" at bounding box center [617, 76] width 522 height 29
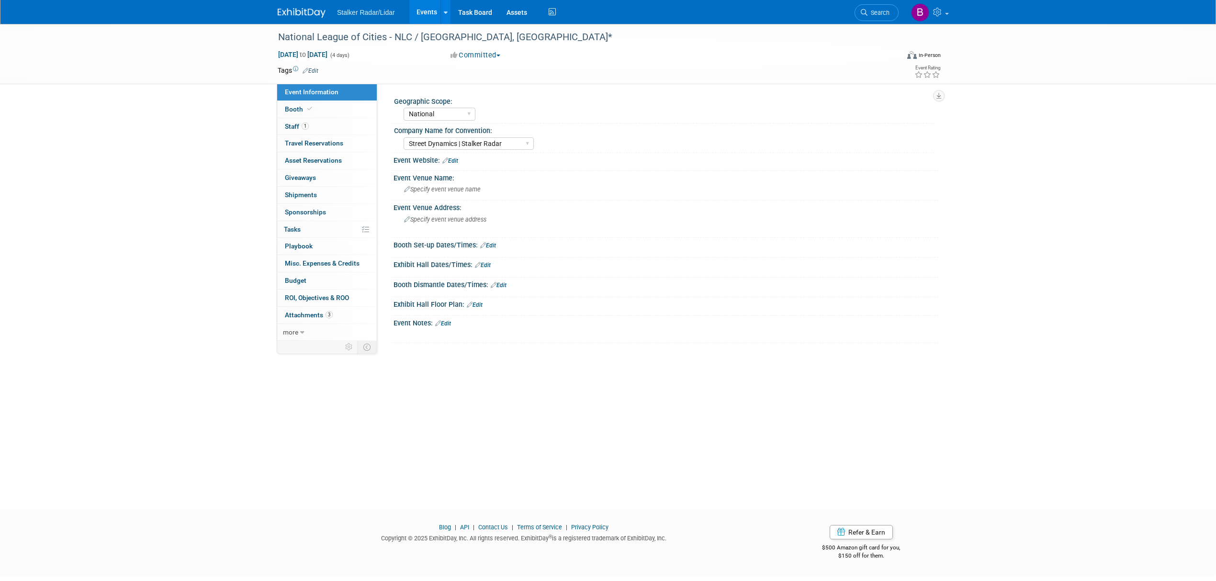
select select "National"
select select "Street Dynamics | Stalker Radar"
click at [311, 112] on span "Booth" at bounding box center [299, 109] width 29 height 8
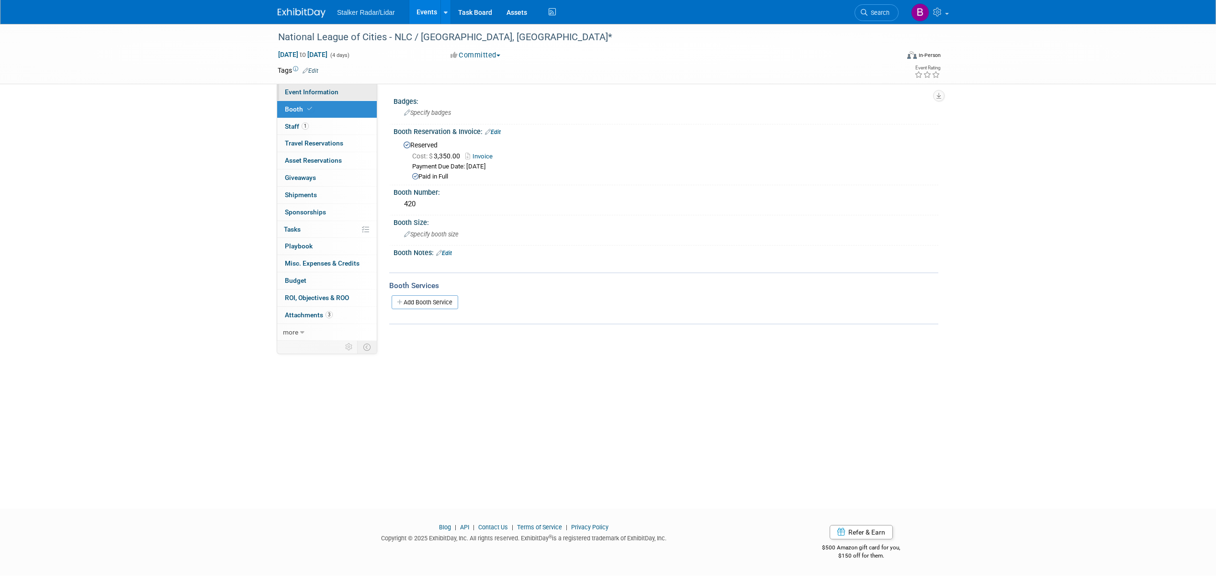
click at [318, 89] on span "Event Information" at bounding box center [312, 92] width 54 height 8
select select "National"
select select "Street Dynamics | Stalker Radar"
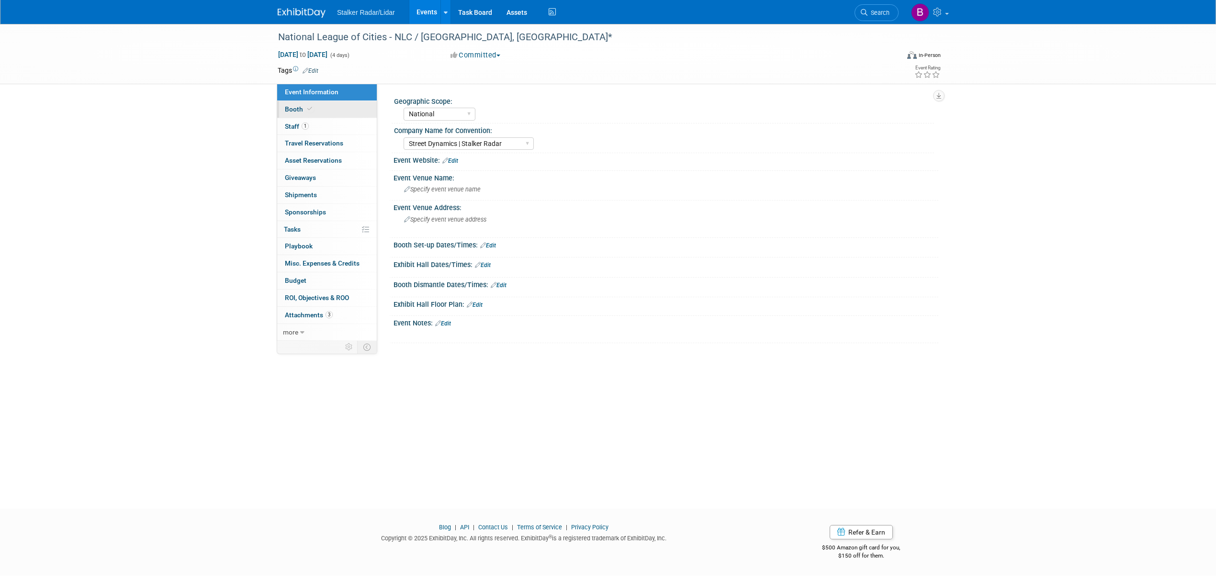
click at [313, 108] on link "Booth" at bounding box center [327, 109] width 100 height 17
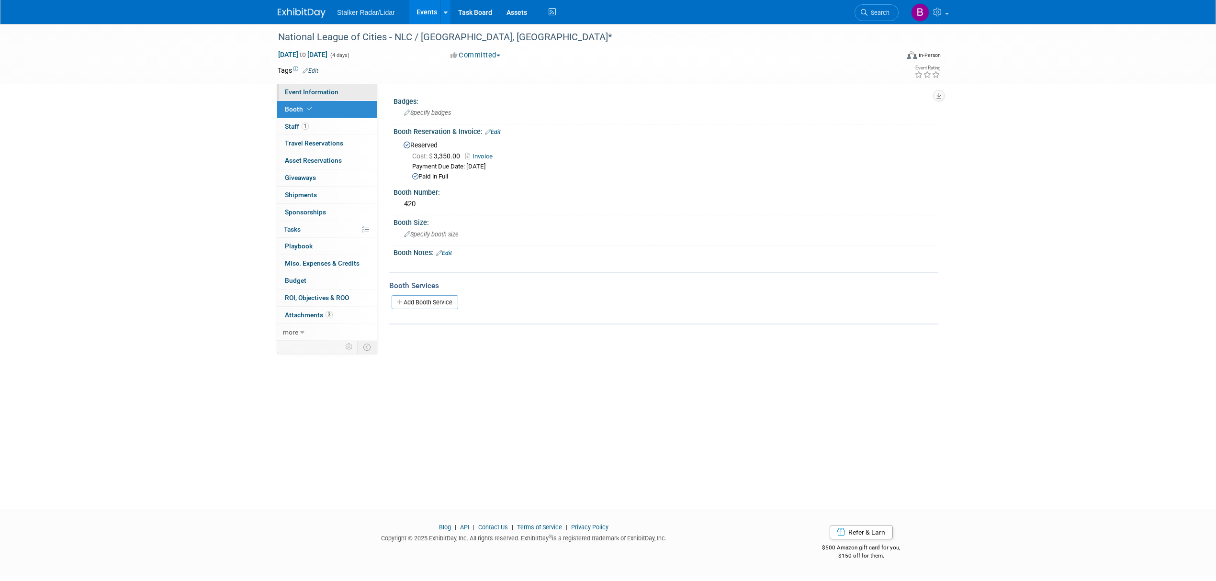
click at [320, 92] on span "Event Information" at bounding box center [312, 92] width 54 height 8
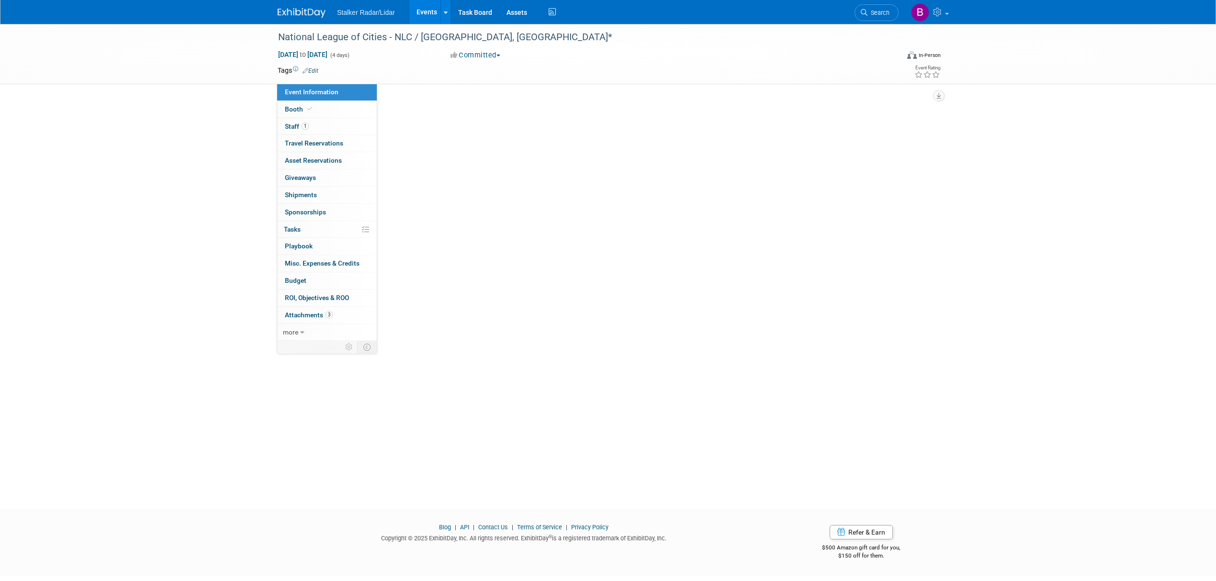
select select "National"
select select "Street Dynamics | Stalker Radar"
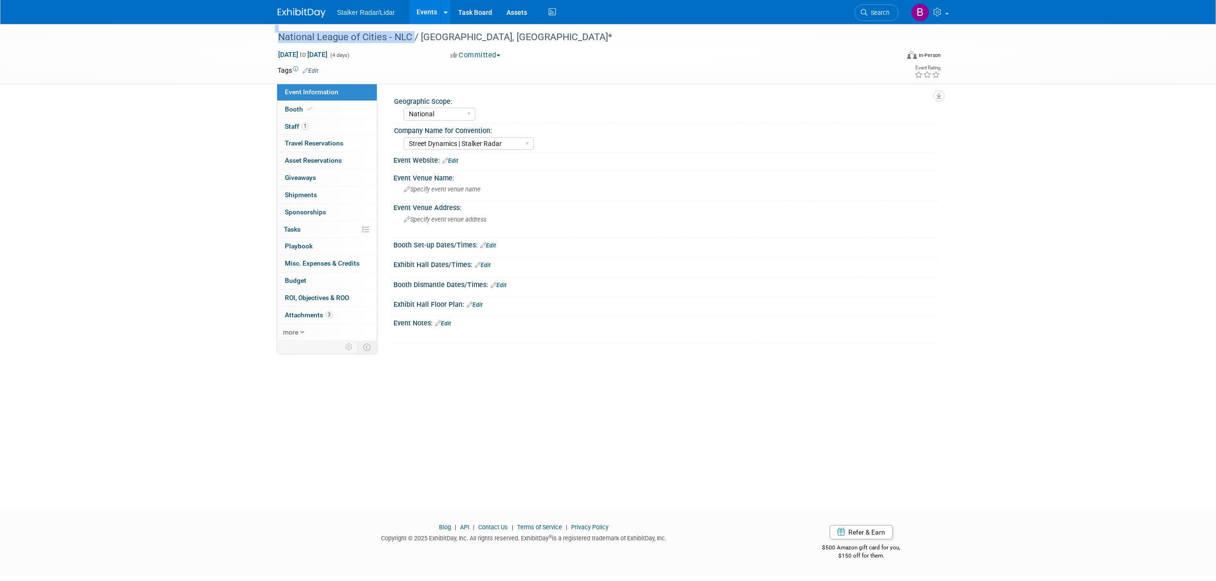
drag, startPoint x: 410, startPoint y: 36, endPoint x: 258, endPoint y: 38, distance: 152.7
click at [258, 38] on div "National League of Cities - NLC / Salt Lake City, UT* Nov 19, 2025 to Nov 22, 2…" at bounding box center [608, 54] width 1216 height 60
copy div "National League of Cities - NLC"
click at [294, 105] on span "Booth" at bounding box center [299, 109] width 29 height 8
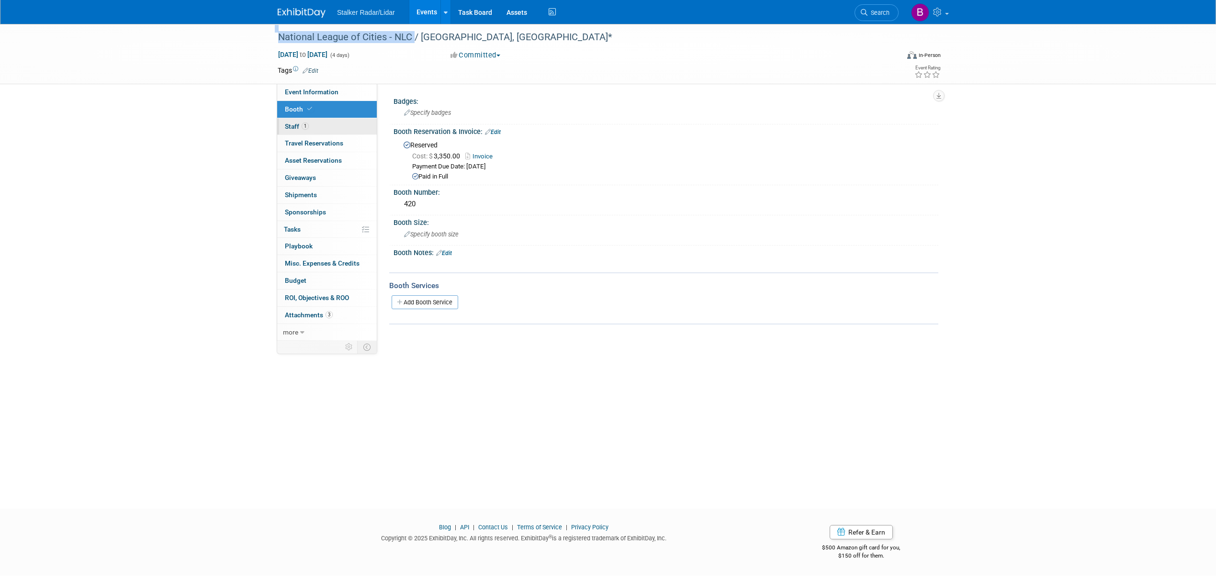
click at [324, 129] on link "1 Staff 1" at bounding box center [327, 126] width 100 height 17
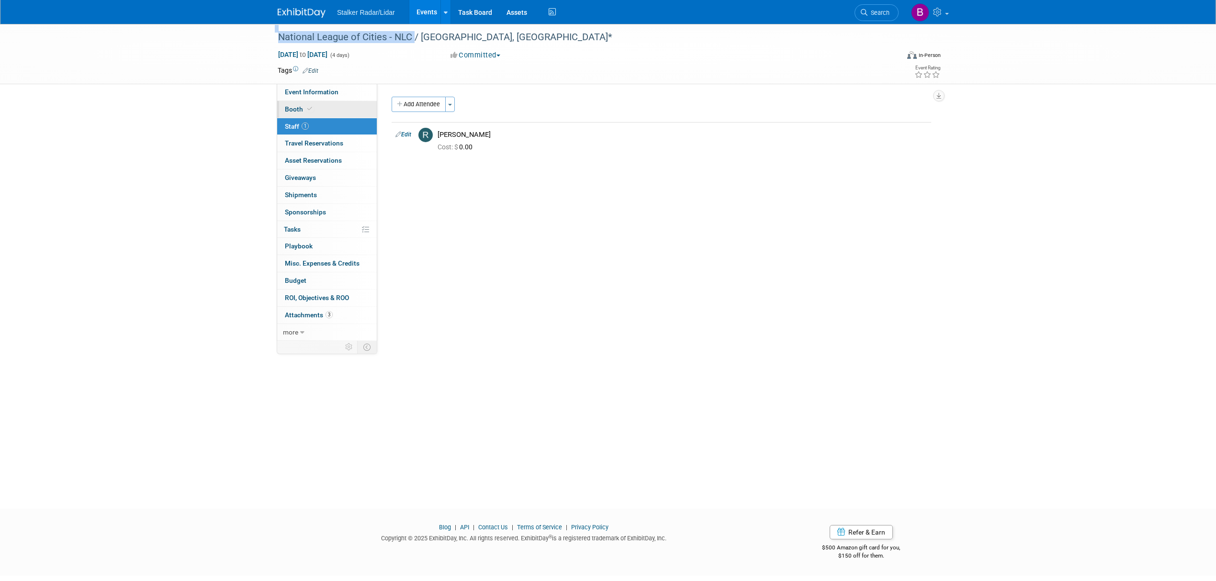
click at [315, 106] on link "Booth" at bounding box center [327, 109] width 100 height 17
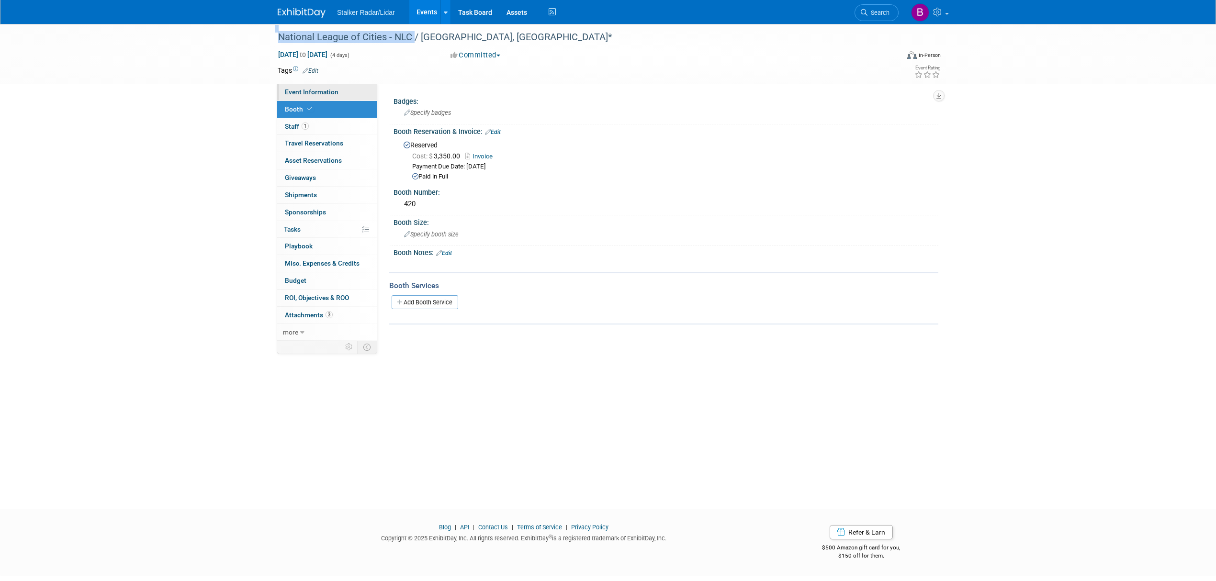
click at [312, 90] on span "Event Information" at bounding box center [312, 92] width 54 height 8
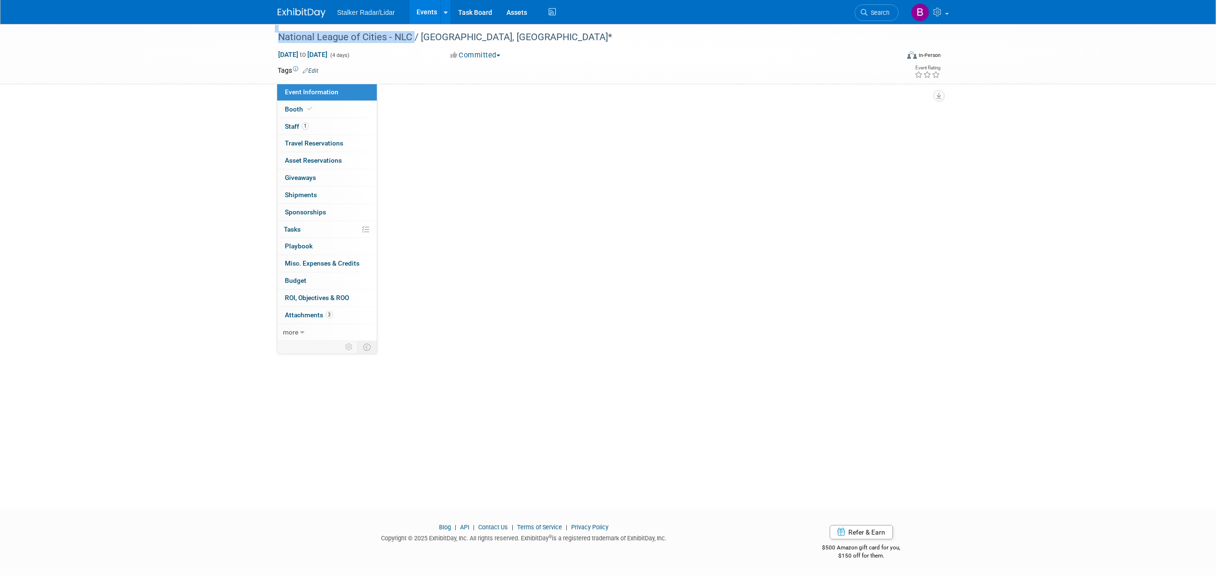
select select "National"
select select "Street Dynamics | Stalker Radar"
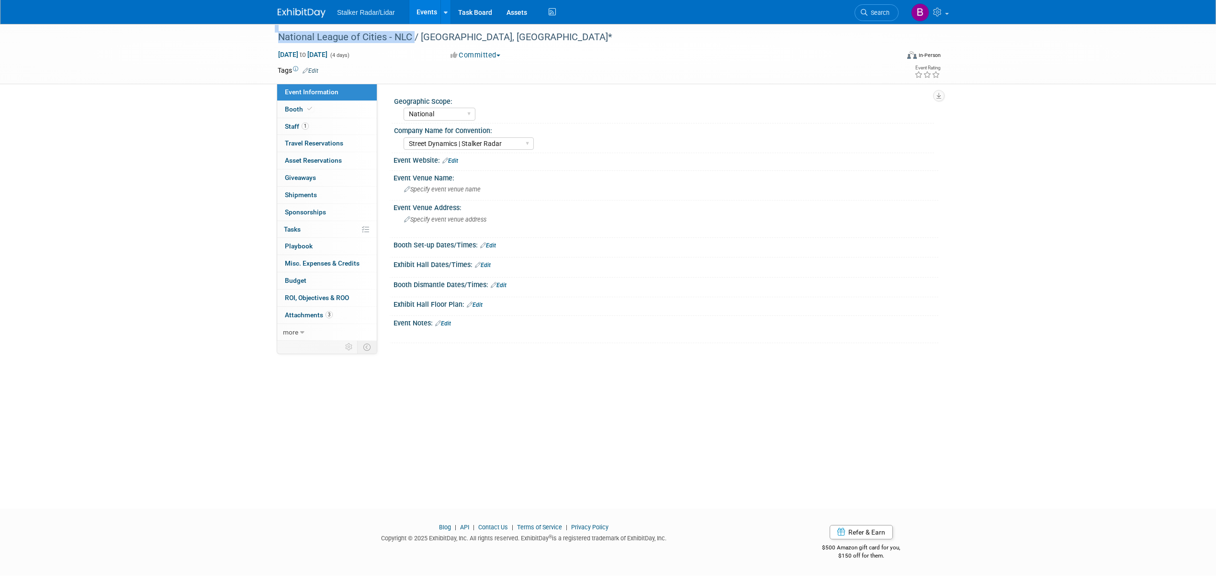
click at [483, 265] on link "Edit" at bounding box center [483, 265] width 16 height 7
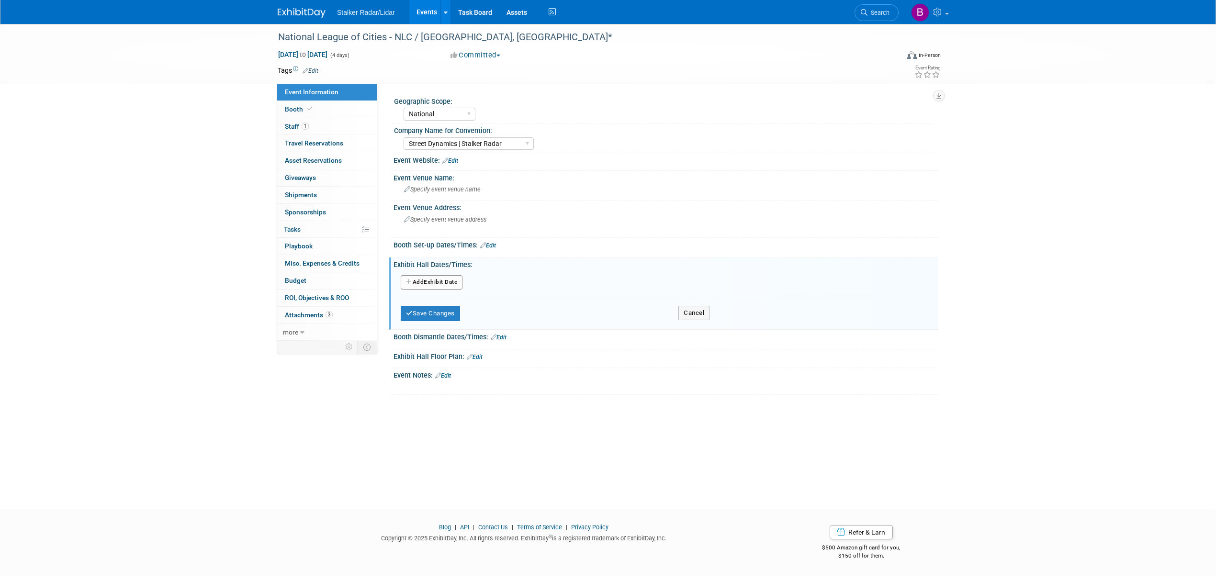
click at [420, 285] on button "Add Another Exhibit Date" at bounding box center [432, 282] width 62 height 14
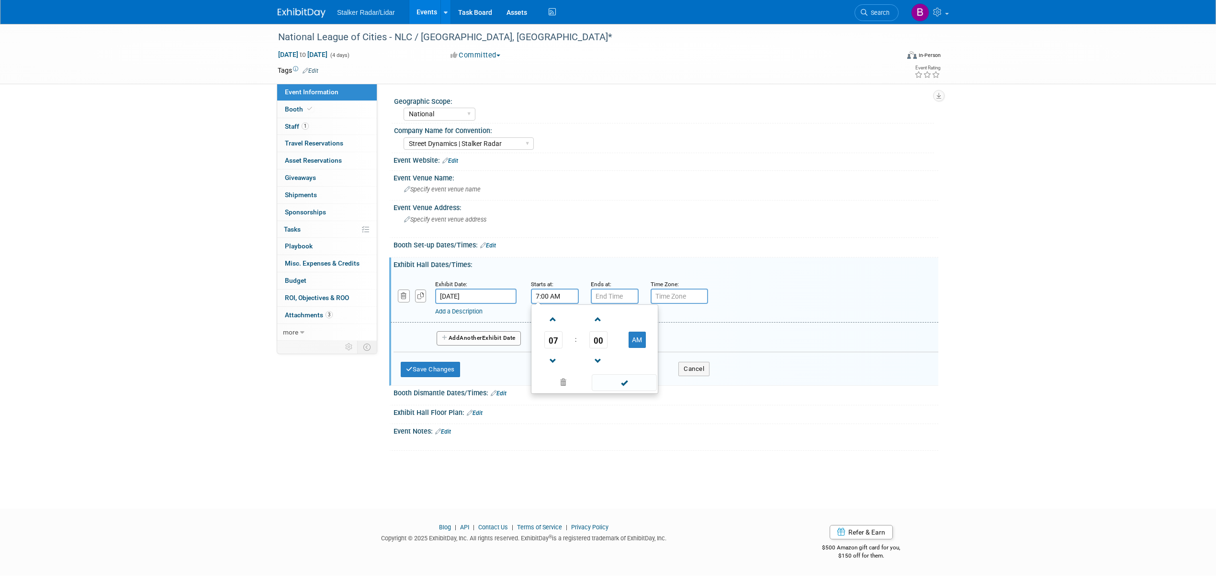
click at [556, 299] on input "7:00 AM" at bounding box center [555, 296] width 48 height 15
click at [552, 338] on span "07" at bounding box center [553, 339] width 18 height 17
click at [571, 344] on td "05" at bounding box center [579, 346] width 31 height 26
click at [636, 340] on button "AM" at bounding box center [636, 340] width 17 height 16
type input "5:00 PM"
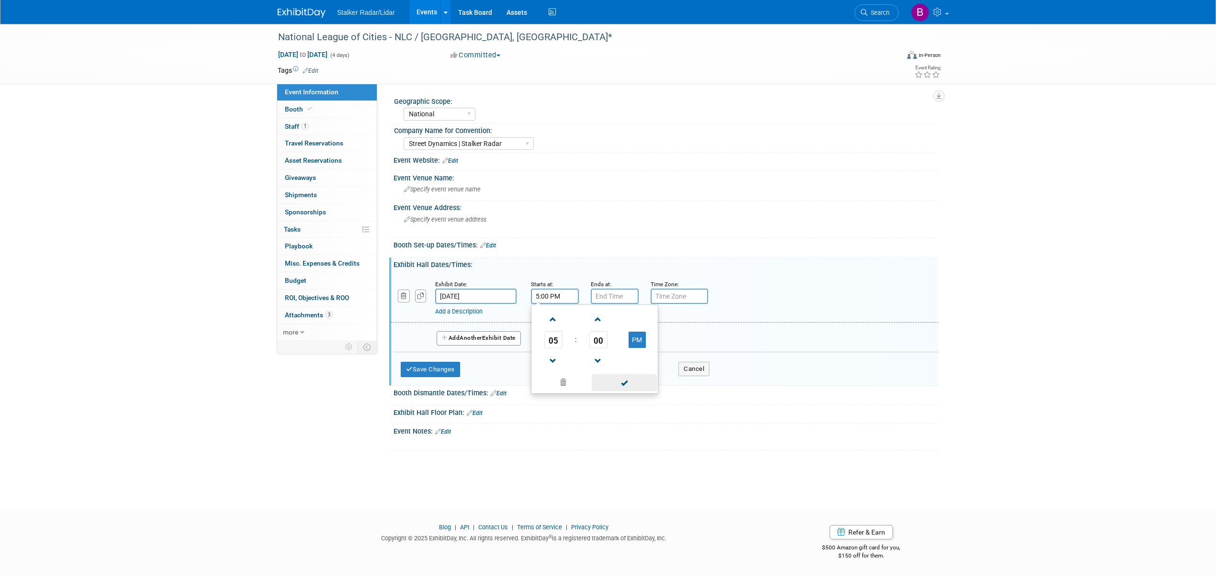
click at [613, 379] on span at bounding box center [624, 382] width 65 height 17
type input "7:00 PM"
click at [605, 289] on input "7:00 PM" at bounding box center [615, 296] width 48 height 15
click at [688, 385] on span at bounding box center [683, 382] width 65 height 17
click at [459, 337] on button "Add Another Exhibit Date" at bounding box center [479, 338] width 84 height 14
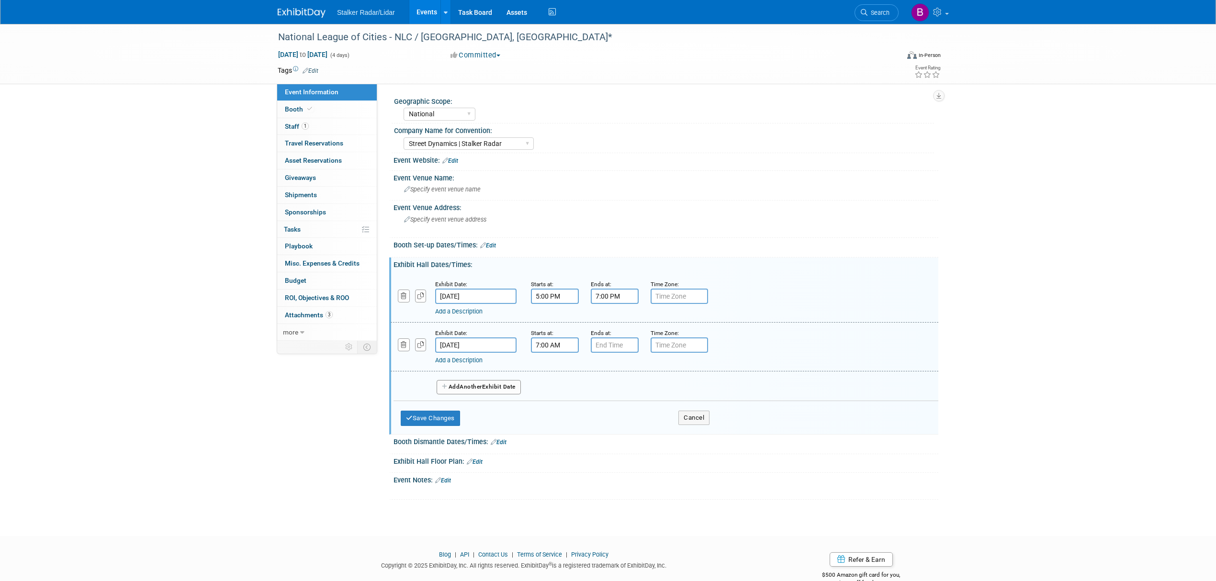
click at [567, 338] on input "7:00 AM" at bounding box center [555, 344] width 48 height 15
click at [546, 369] on span at bounding box center [553, 368] width 17 height 17
type input "10:00 AM"
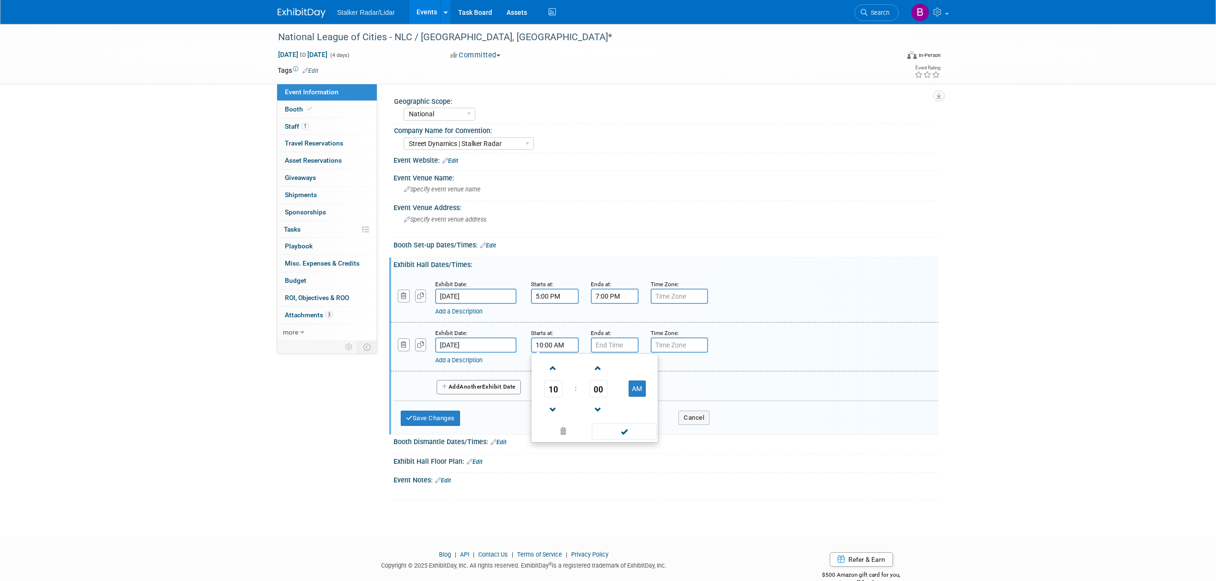
click at [615, 435] on span at bounding box center [624, 431] width 65 height 17
click at [615, 347] on input "7:00 PM" at bounding box center [615, 344] width 48 height 15
click at [609, 395] on span "07" at bounding box center [613, 388] width 18 height 17
click at [636, 368] on td "01" at bounding box center [639, 369] width 31 height 26
click at [650, 388] on span "00" at bounding box center [658, 388] width 18 height 17
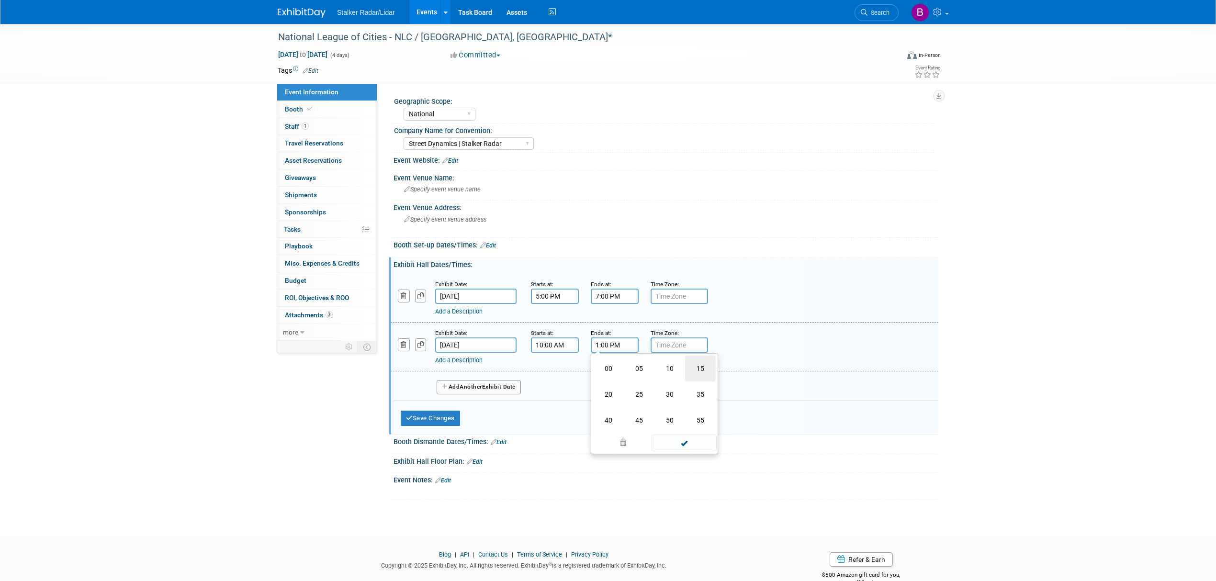
click at [694, 370] on td "15" at bounding box center [700, 369] width 31 height 26
type input "1:15 PM"
click at [676, 436] on span at bounding box center [683, 431] width 65 height 17
click at [504, 391] on button "Add Another Exhibit Date" at bounding box center [479, 387] width 84 height 14
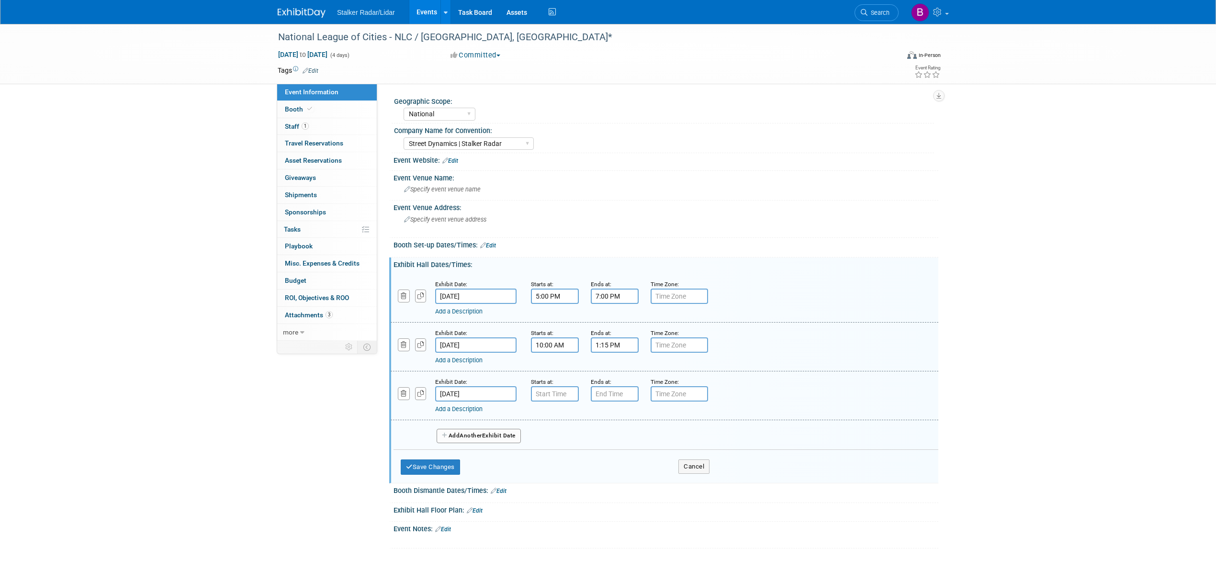
click at [568, 402] on div "Add a Description Description:" at bounding box center [639, 408] width 409 height 12
click at [568, 398] on input "7:00 AM" at bounding box center [555, 393] width 48 height 15
click at [552, 420] on span at bounding box center [553, 417] width 17 height 17
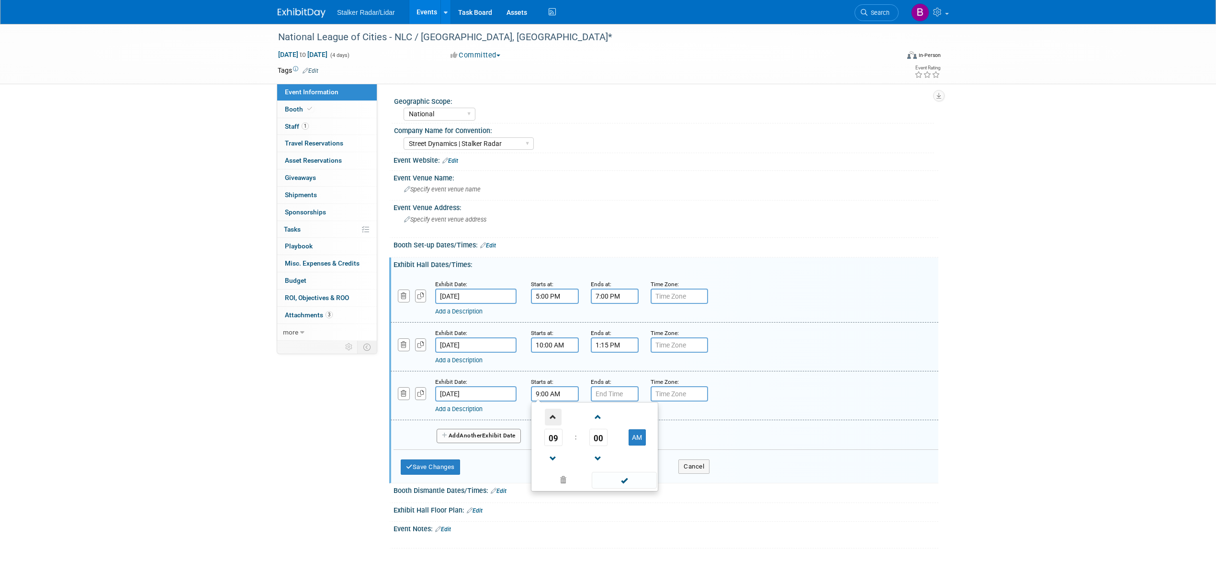
type input "10:00 AM"
click at [604, 473] on span at bounding box center [624, 480] width 65 height 17
click at [611, 393] on input "7:00 PM" at bounding box center [615, 393] width 48 height 15
click at [614, 435] on span "07" at bounding box center [613, 437] width 18 height 17
click at [642, 420] on td "01" at bounding box center [639, 417] width 31 height 26
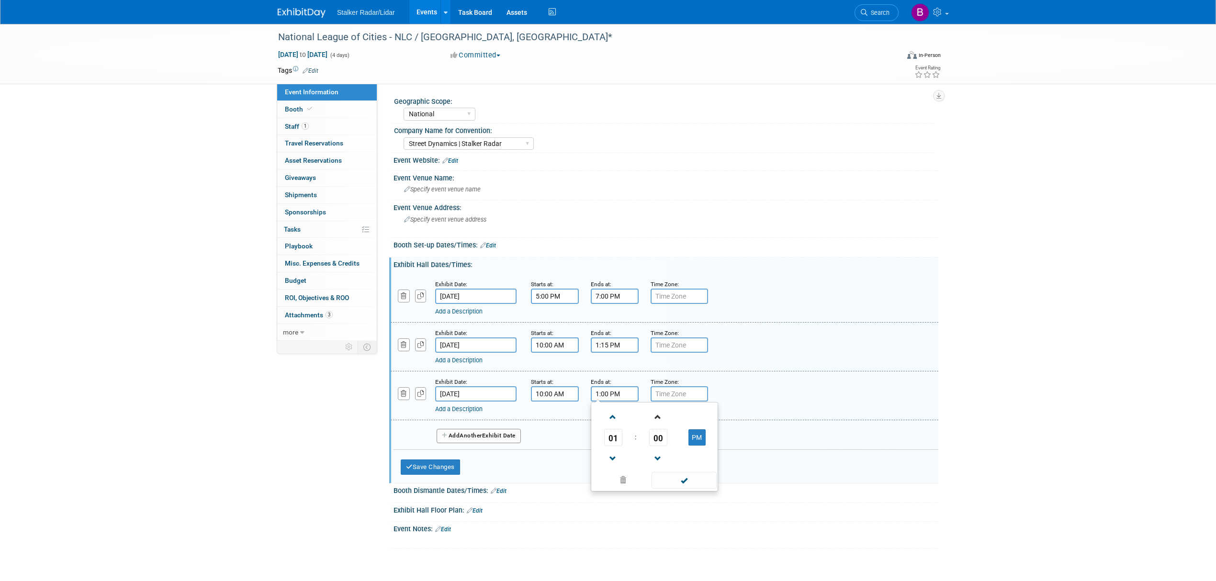
click at [653, 426] on link at bounding box center [658, 416] width 18 height 24
click at [655, 433] on span "01" at bounding box center [658, 437] width 18 height 17
click at [665, 445] on td "30" at bounding box center [669, 443] width 31 height 26
type input "1:30 PM"
click at [681, 477] on span at bounding box center [683, 480] width 65 height 17
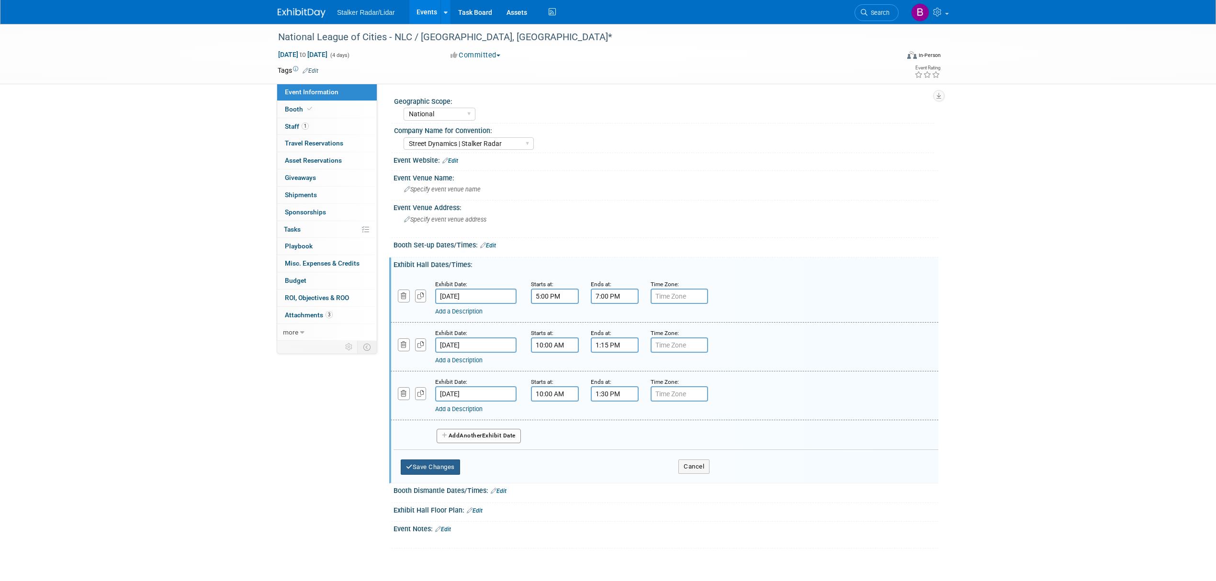
click at [426, 459] on button "Save Changes" at bounding box center [430, 466] width 59 height 15
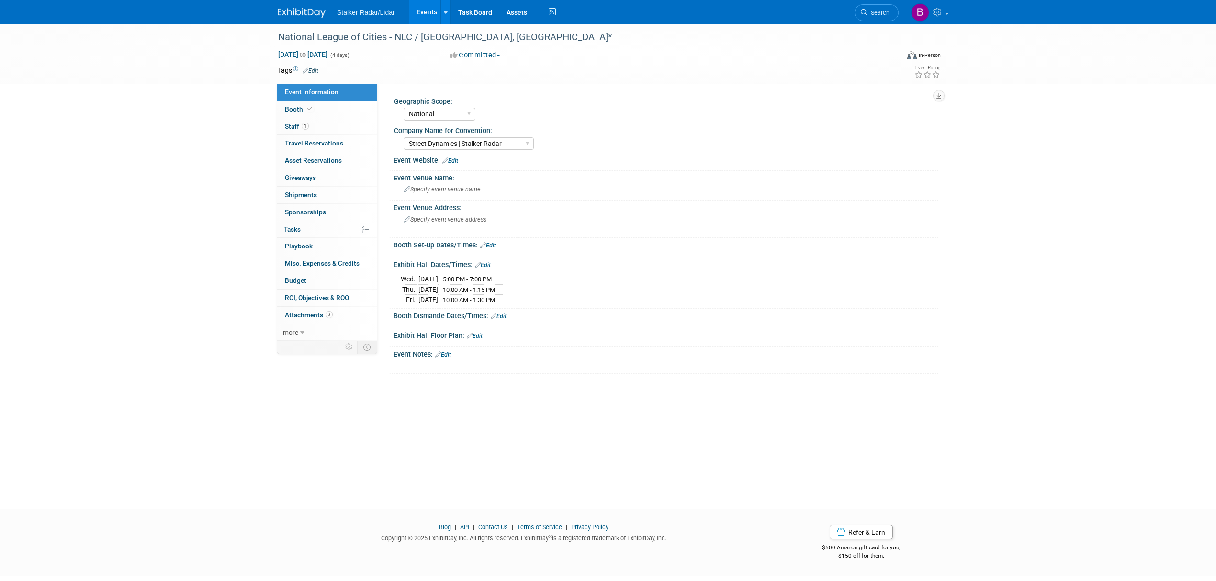
click at [447, 358] on div "X" at bounding box center [664, 360] width 533 height 5
click at [447, 357] on link "Edit" at bounding box center [443, 354] width 16 height 7
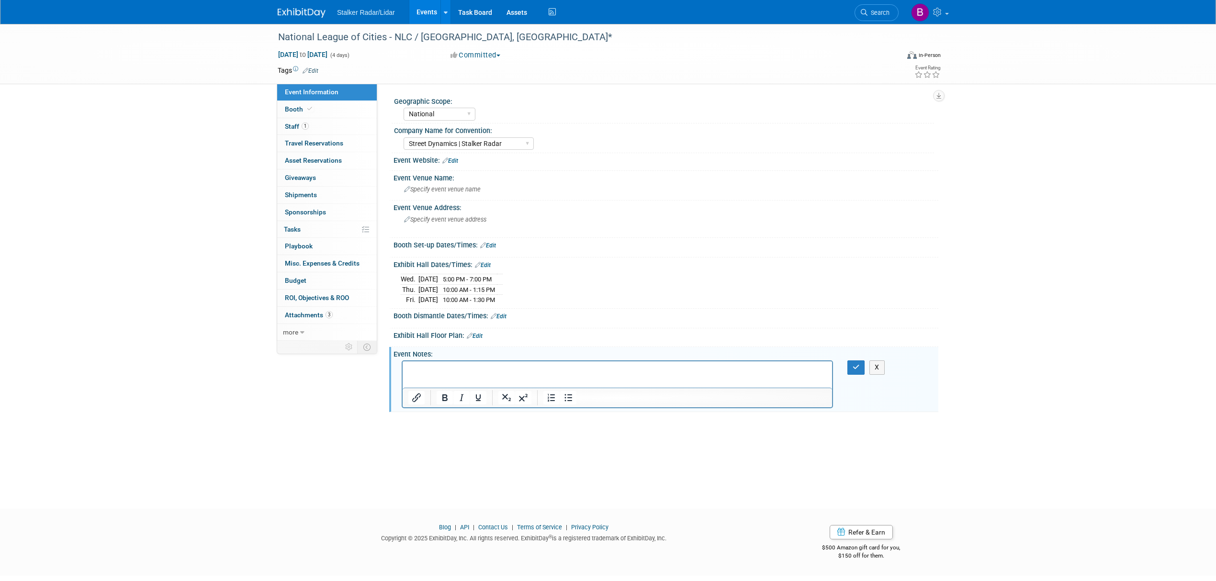
drag, startPoint x: 416, startPoint y: 375, endPoint x: 406, endPoint y: 368, distance: 12.4
drag, startPoint x: 406, startPoint y: 368, endPoint x: 412, endPoint y: 369, distance: 5.8
paste body "Rich Text Area. Press ALT-0 for help."
click at [855, 370] on button "button" at bounding box center [856, 367] width 18 height 14
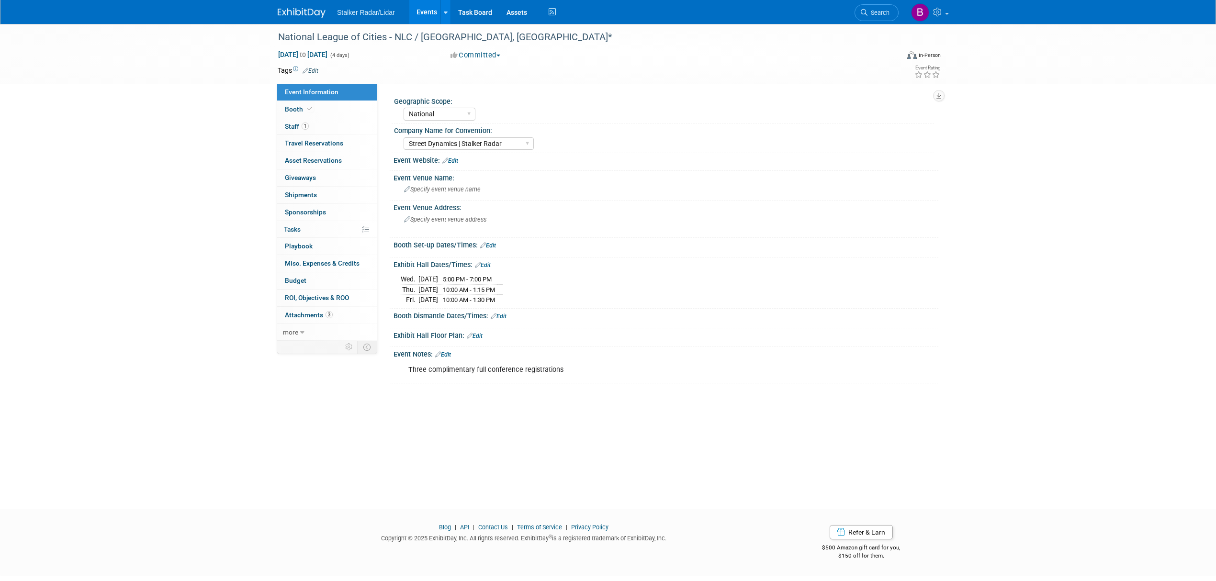
drag, startPoint x: 393, startPoint y: 263, endPoint x: 548, endPoint y: 299, distance: 158.4
click at [548, 299] on div "Exhibit Hall Dates/Times: Edit Wed. Nov 19, 2025 5:00 PM - 7:00 PM Thu. Nov 20,…" at bounding box center [663, 283] width 549 height 51
copy div "Exhibit Hall Dates/Times: Edit"
click at [688, 309] on div "Booth Dismantle Dates/Times: Edit" at bounding box center [665, 315] width 545 height 12
click at [303, 110] on span "Booth" at bounding box center [299, 109] width 29 height 8
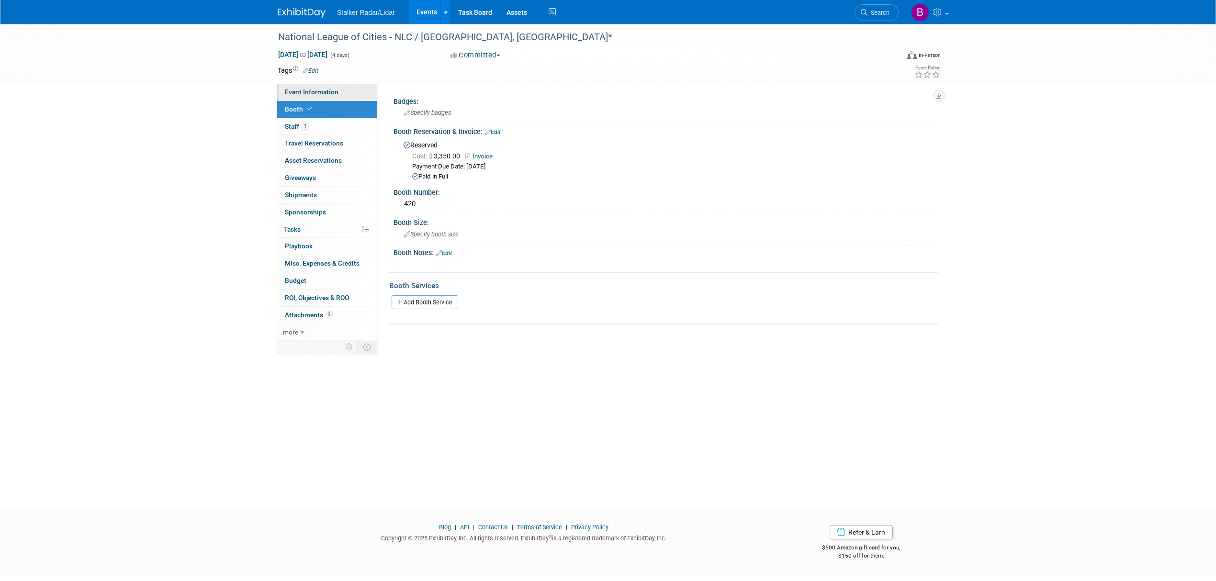
click at [339, 92] on link "Event Information" at bounding box center [327, 92] width 100 height 17
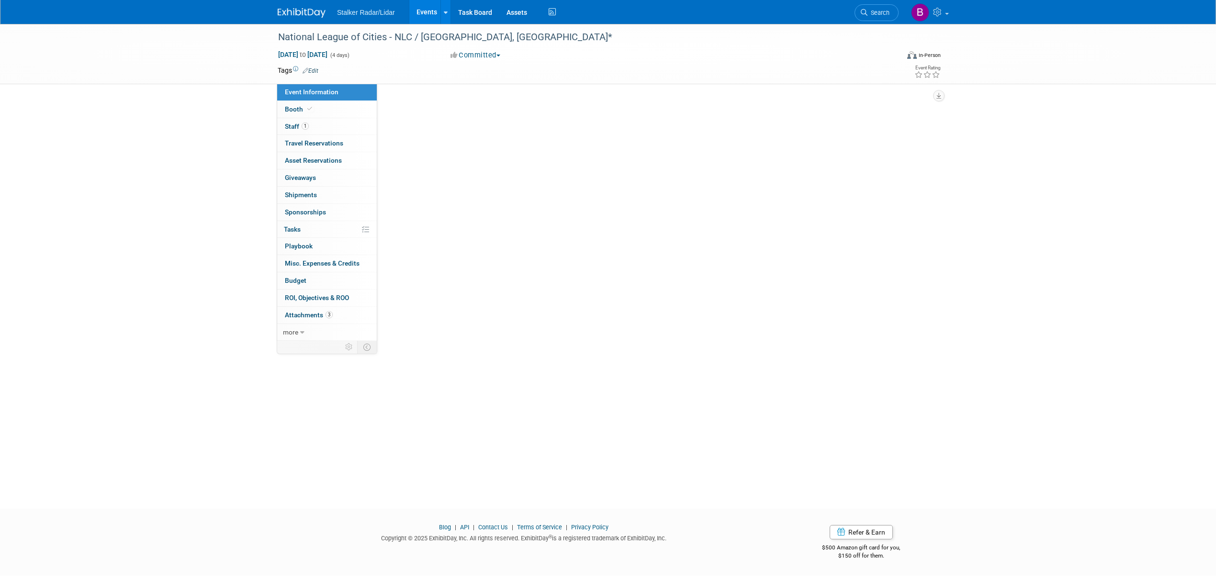
select select "National"
select select "Street Dynamics | Stalker Radar"
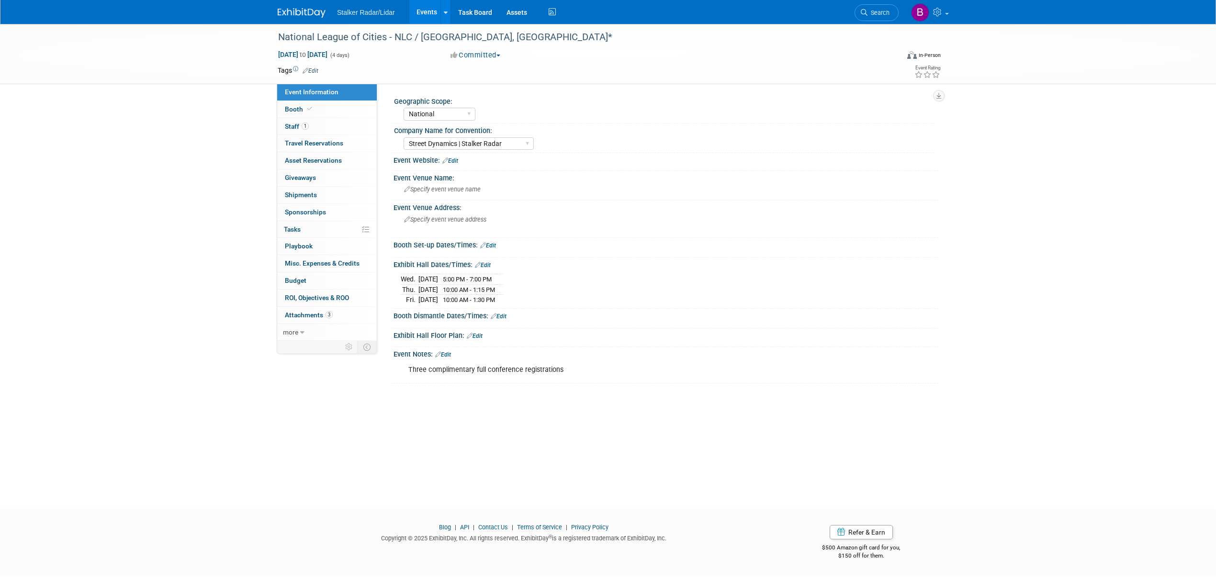
click at [418, 8] on link "Events" at bounding box center [426, 12] width 35 height 24
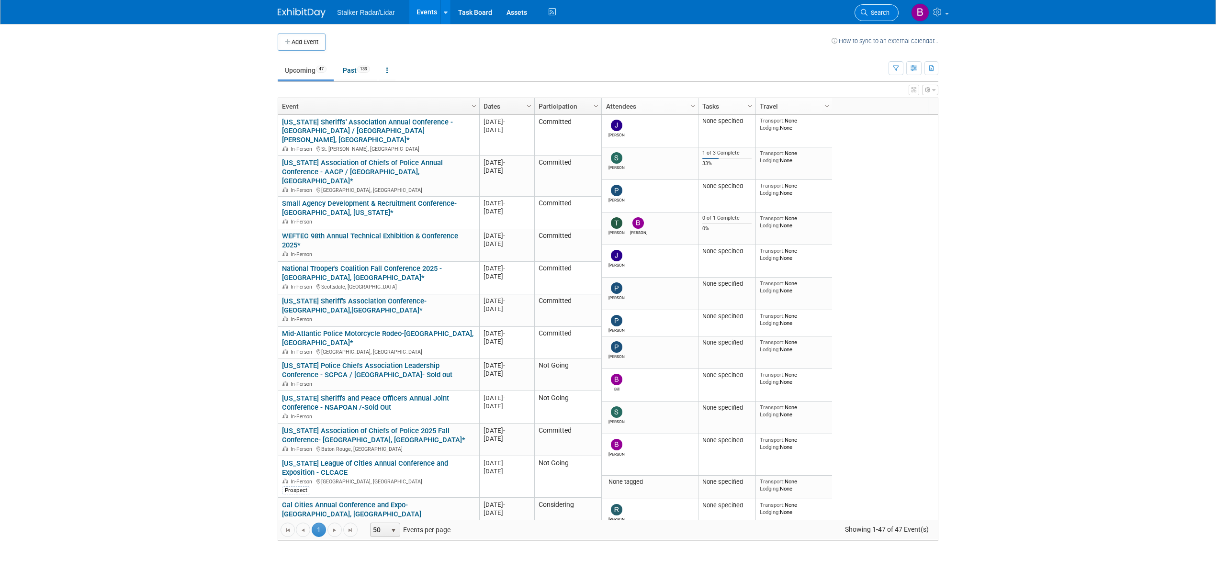
click at [868, 11] on span "Search" at bounding box center [878, 12] width 22 height 7
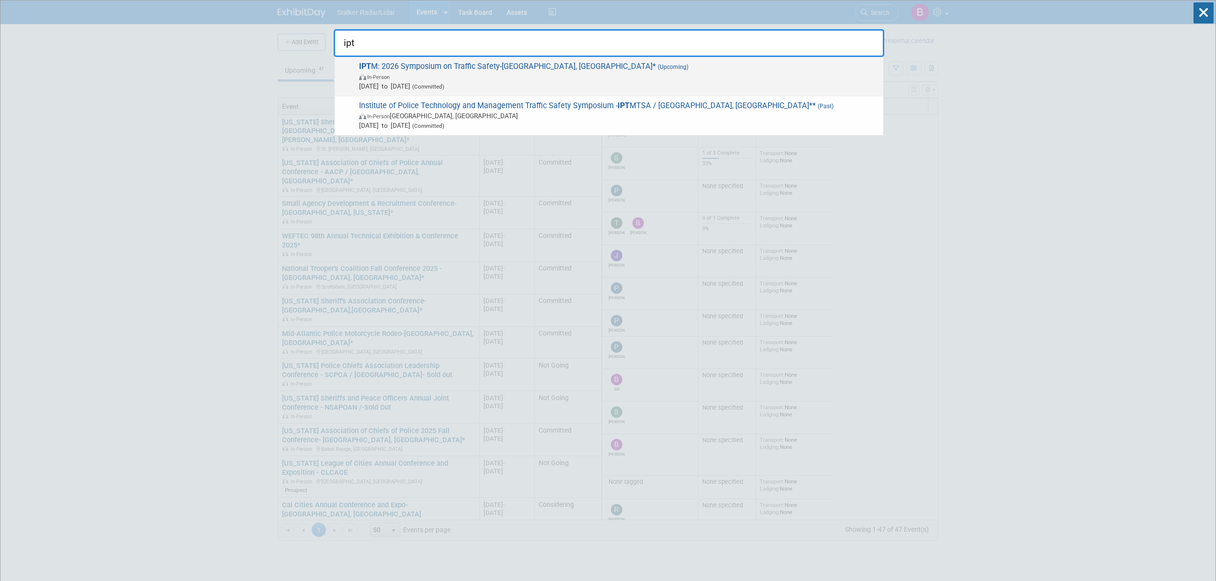
type input "ipt"
click at [429, 74] on span "In-Person" at bounding box center [618, 77] width 519 height 10
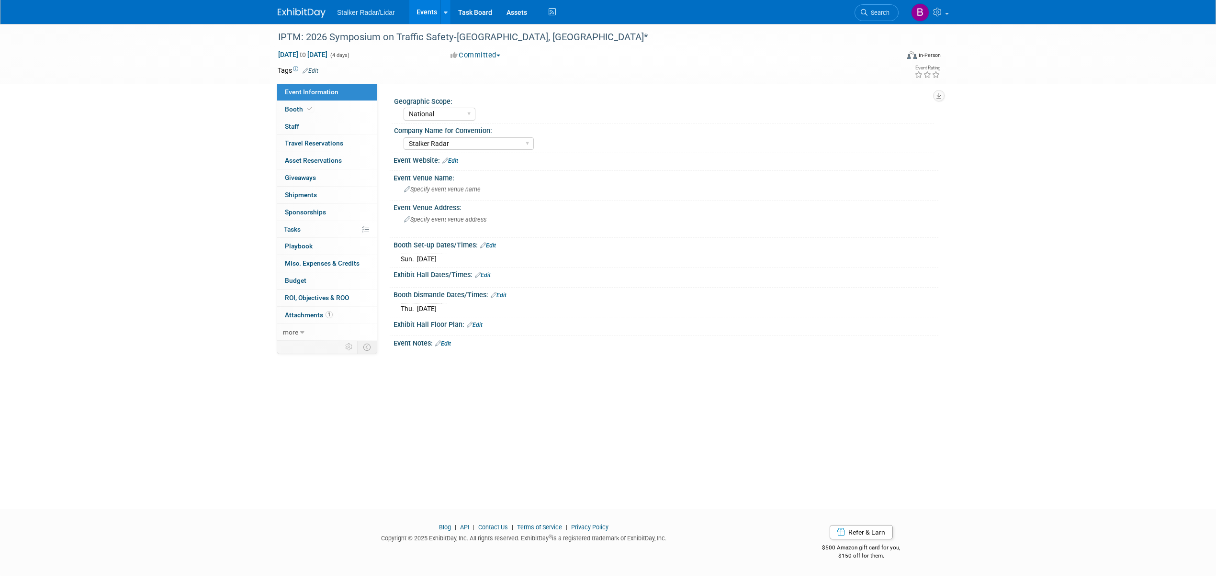
select select "National"
select select "Stalker Radar"
click at [313, 105] on span "Booth" at bounding box center [299, 109] width 29 height 8
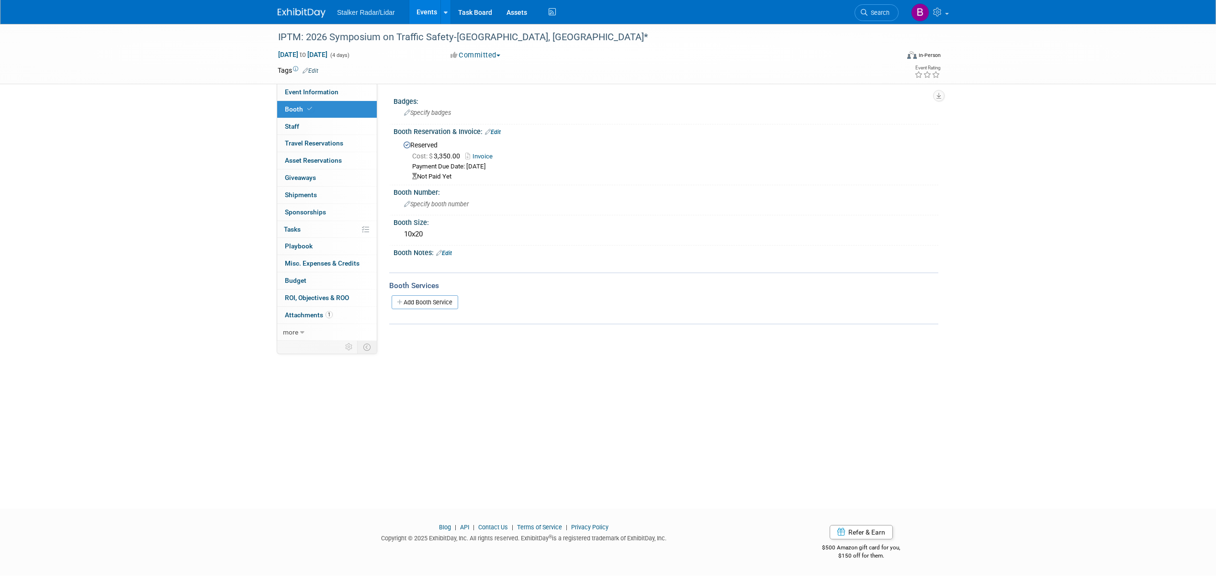
click at [1049, 253] on div "IPTM: 2026 Symposium on Traffic Safety-Orlando, FL* May 18, 2026 to May 21, 202…" at bounding box center [608, 258] width 1216 height 468
click at [707, 387] on div "IPTM: 2026 Symposium on Traffic Safety-Orlando, FL* May 18, 2026 to May 21, 202…" at bounding box center [608, 258] width 1216 height 468
